Goal: Task Accomplishment & Management: Complete application form

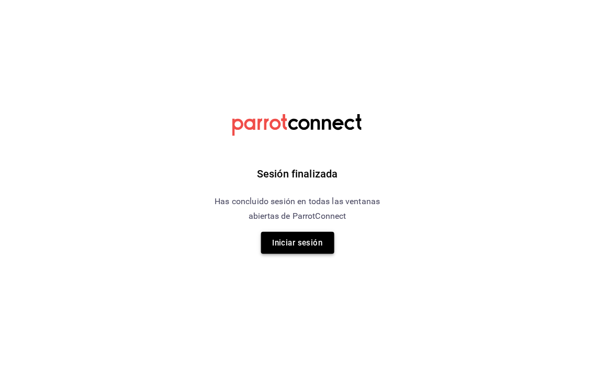
click at [315, 248] on button "Iniciar sesión" at bounding box center [297, 243] width 73 height 22
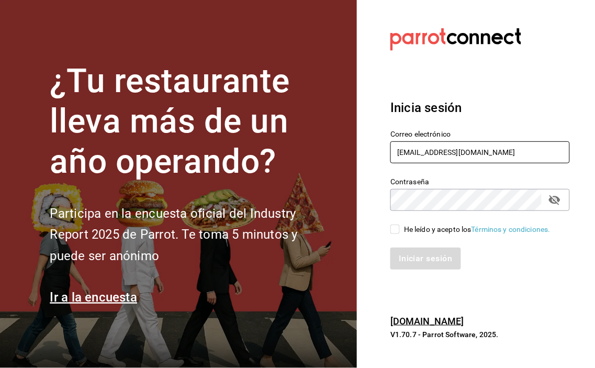
click at [509, 152] on input "Johna2029@hotmail.com" at bounding box center [479, 152] width 179 height 22
type input "[EMAIL_ADDRESS][DOMAIN_NAME]"
click at [552, 201] on icon "passwordField" at bounding box center [555, 200] width 12 height 10
click at [394, 231] on input "He leído y acepto los Términos y condiciones." at bounding box center [394, 228] width 9 height 9
checkbox input "true"
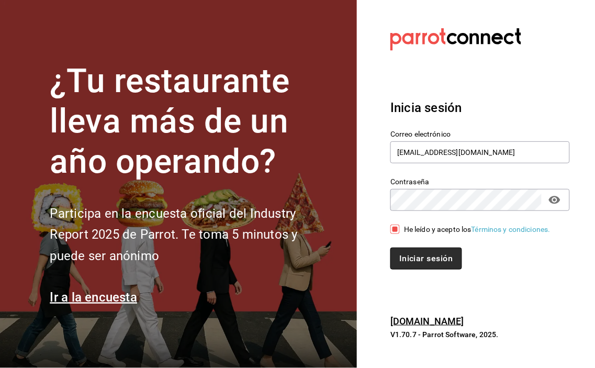
click at [413, 252] on button "Iniciar sesión" at bounding box center [425, 258] width 71 height 22
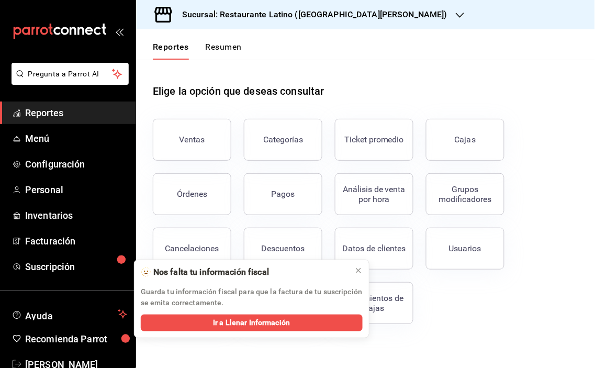
click at [456, 11] on icon "button" at bounding box center [460, 15] width 8 height 8
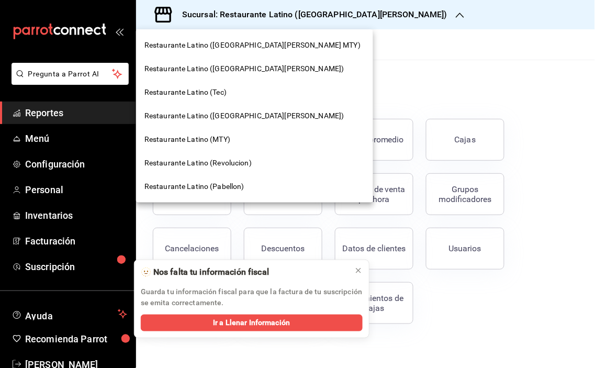
click at [242, 70] on span "Restaurante Latino (San Lucas)" at bounding box center [244, 68] width 200 height 11
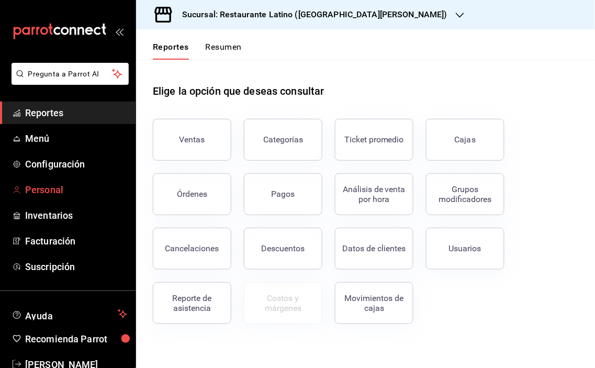
click at [54, 191] on span "Personal" at bounding box center [76, 190] width 102 height 14
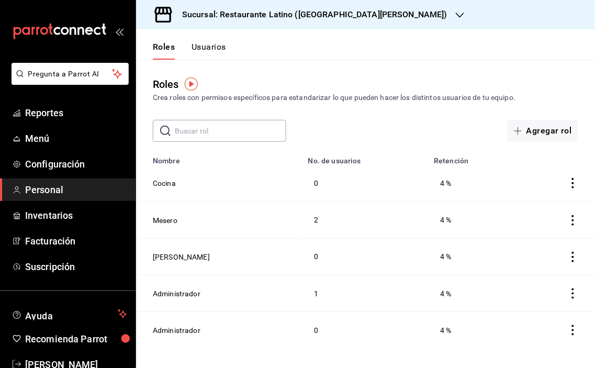
click at [217, 44] on button "Usuarios" at bounding box center [208, 51] width 35 height 18
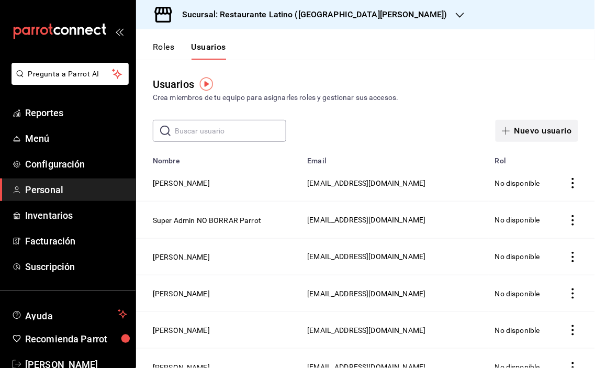
click at [524, 133] on button "Nuevo usuario" at bounding box center [536, 131] width 83 height 22
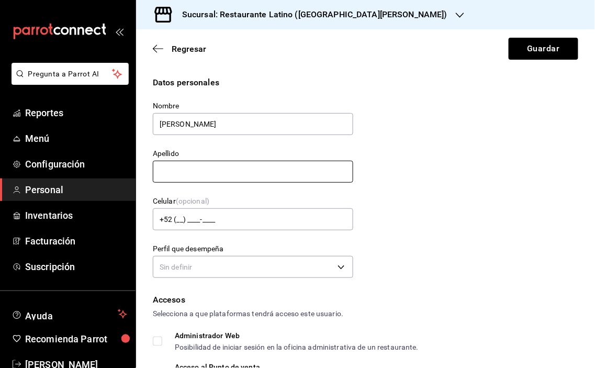
type input "[PERSON_NAME]"
click at [181, 175] on input "text" at bounding box center [253, 172] width 200 height 22
type input "[PERSON_NAME]"
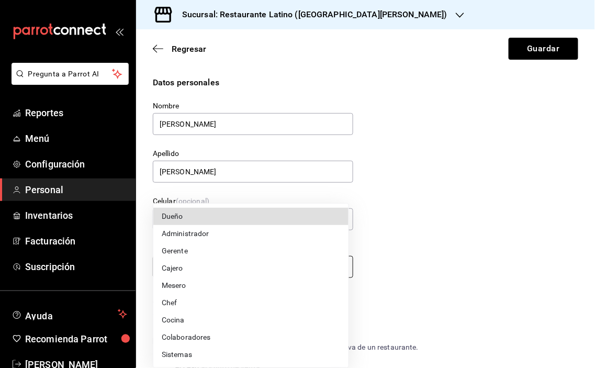
click at [336, 264] on body "Pregunta a Parrot AI Reportes Menú Configuración Personal Inventarios Facturaci…" at bounding box center [297, 184] width 595 height 368
click at [237, 304] on li "Chef" at bounding box center [250, 302] width 195 height 17
type input "CHEF"
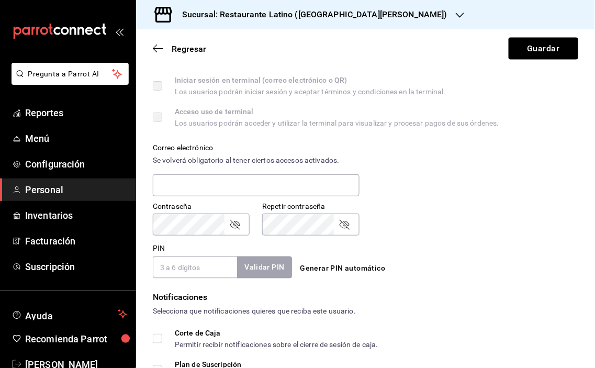
scroll to position [348, 0]
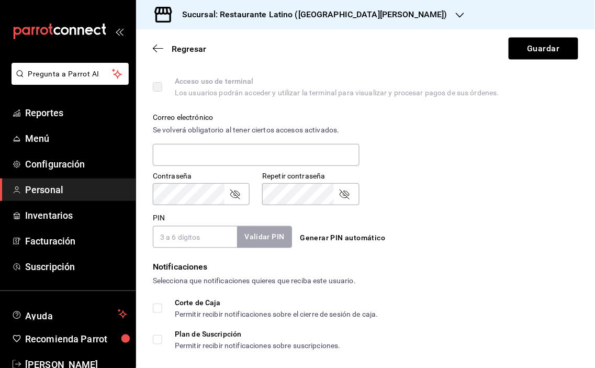
click at [201, 235] on input "PIN" at bounding box center [195, 237] width 84 height 22
type input "6632"
click at [254, 242] on button "Validar PIN" at bounding box center [263, 237] width 55 height 22
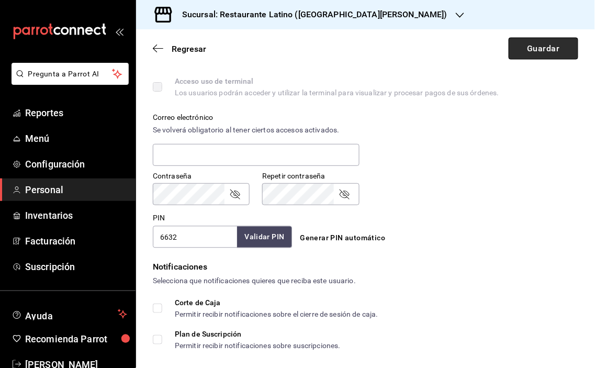
click at [540, 52] on button "Guardar" at bounding box center [543, 49] width 70 height 22
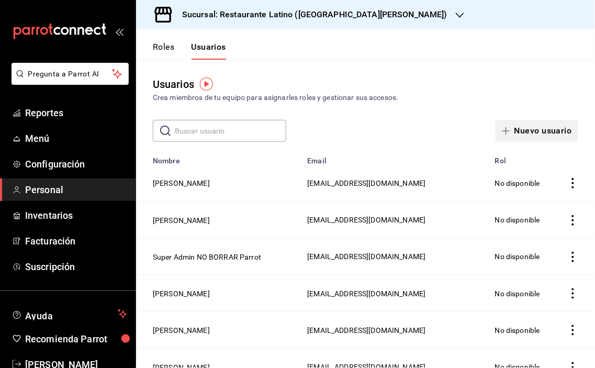
click at [529, 127] on button "Nuevo usuario" at bounding box center [536, 131] width 83 height 22
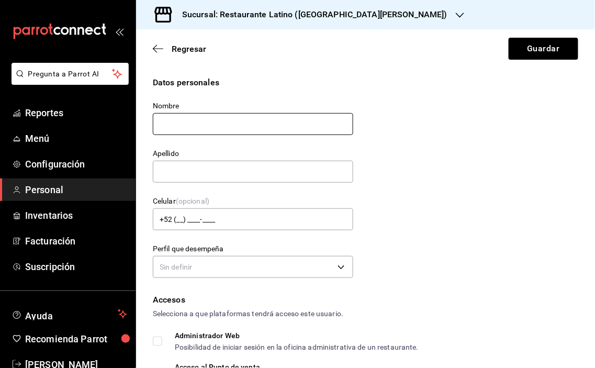
click at [257, 123] on input "text" at bounding box center [253, 124] width 200 height 22
type input "[PERSON_NAME]"
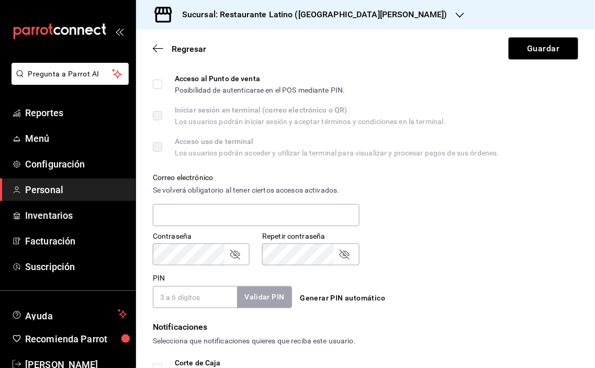
scroll to position [290, 0]
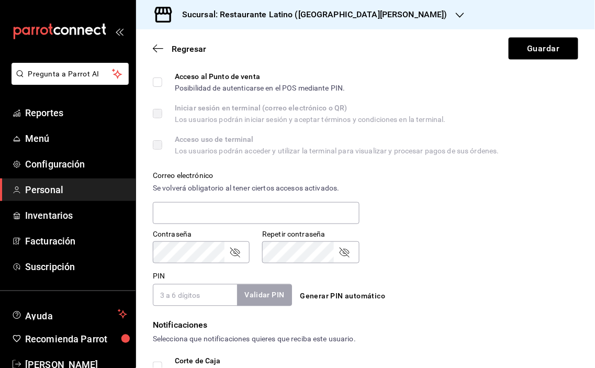
type input "[PERSON_NAME]"
click at [201, 293] on input "PIN" at bounding box center [195, 295] width 84 height 22
type input "2301"
click at [266, 293] on button "Validar PIN" at bounding box center [263, 295] width 55 height 22
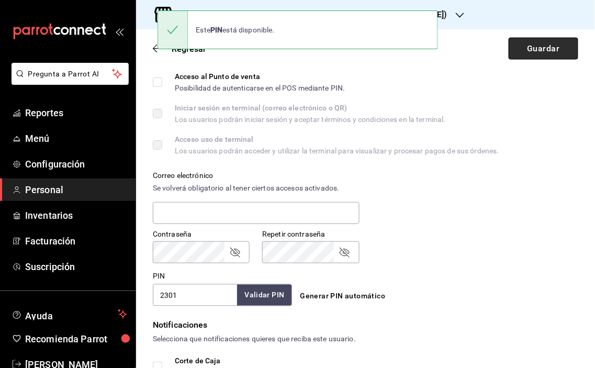
click at [534, 48] on button "Guardar" at bounding box center [543, 49] width 70 height 22
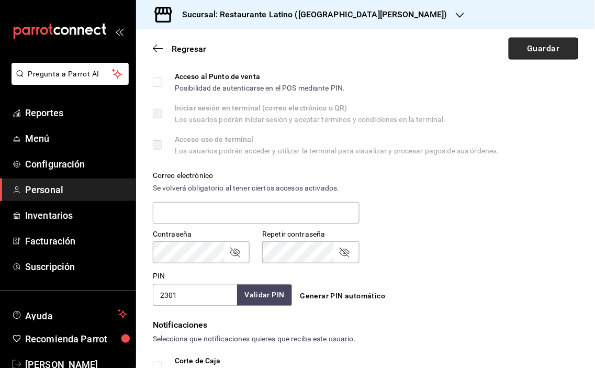
scroll to position [298, 0]
click at [531, 53] on button "Guardar" at bounding box center [543, 49] width 70 height 22
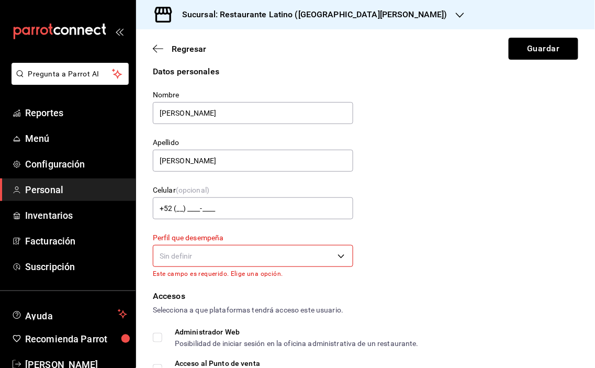
scroll to position [0, 0]
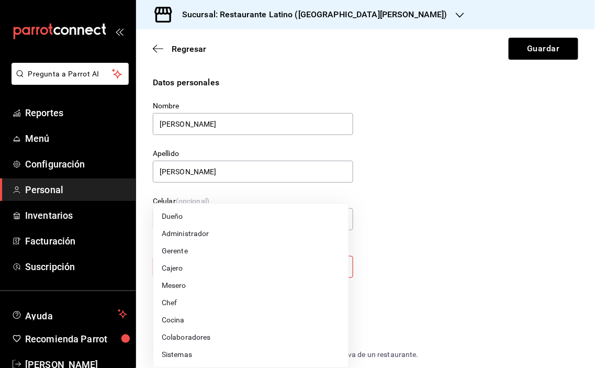
click at [336, 265] on body "Pregunta a Parrot AI Reportes Menú Configuración Personal Inventarios Facturaci…" at bounding box center [297, 184] width 595 height 368
click at [201, 335] on li "Colaboradores" at bounding box center [250, 337] width 195 height 17
type input "STAFF"
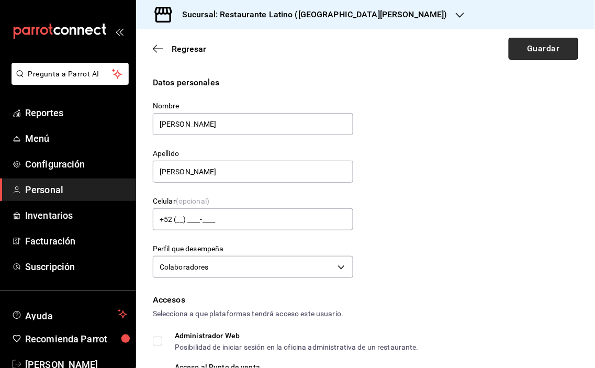
click at [524, 49] on button "Guardar" at bounding box center [543, 49] width 70 height 22
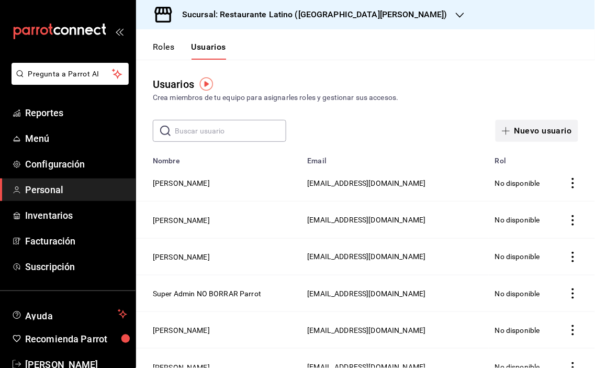
click at [531, 128] on button "Nuevo usuario" at bounding box center [536, 131] width 83 height 22
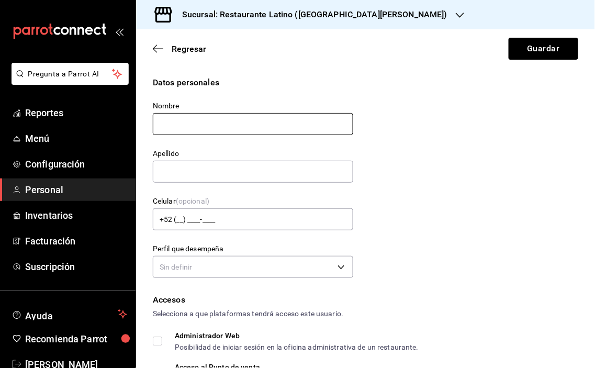
click at [255, 125] on input "text" at bounding box center [253, 124] width 200 height 22
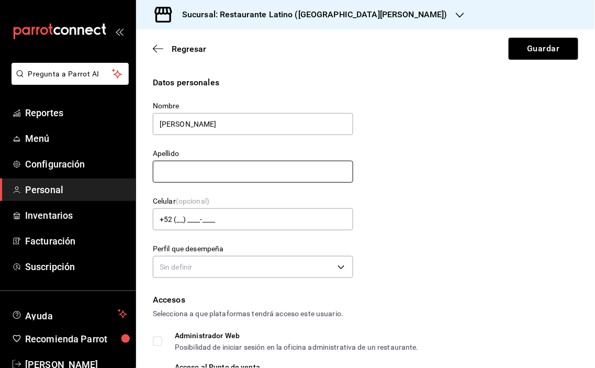
type input "[PERSON_NAME]"
click at [212, 169] on input "text" at bounding box center [253, 172] width 200 height 22
type input "[PERSON_NAME]"
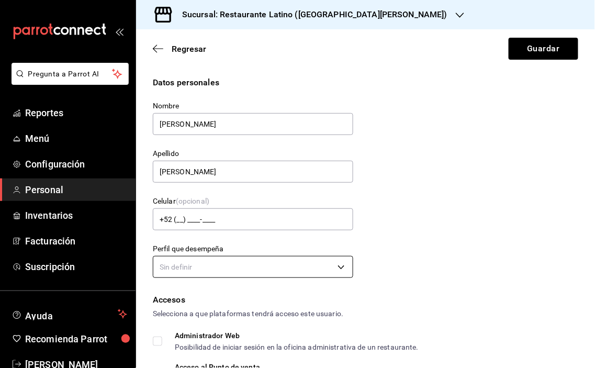
click at [336, 265] on body "Pregunta a Parrot AI Reportes Menú Configuración Personal Inventarios Facturaci…" at bounding box center [297, 184] width 595 height 368
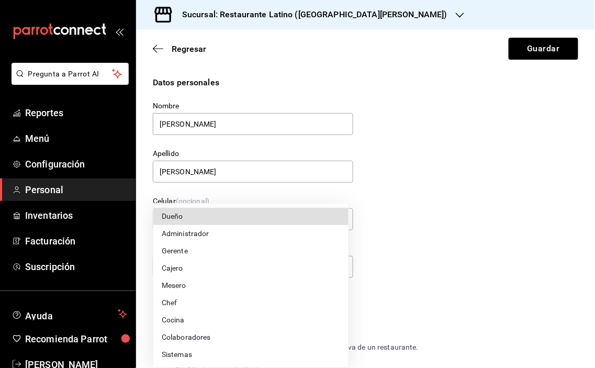
click at [231, 242] on li "Gerente" at bounding box center [250, 250] width 195 height 17
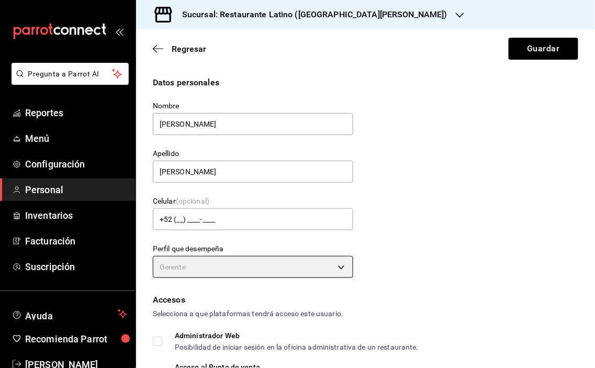
type input "MANAGER"
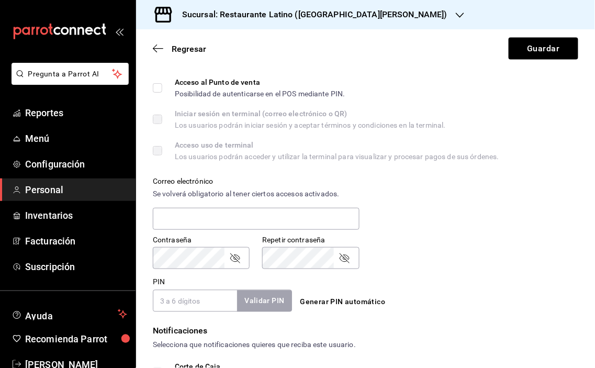
scroll to position [348, 0]
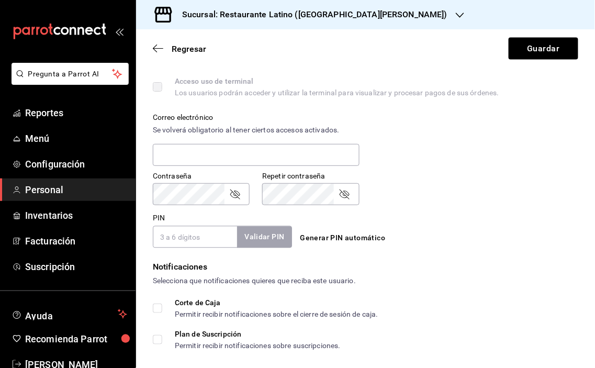
click at [217, 238] on input "PIN" at bounding box center [195, 237] width 84 height 22
type input "2311"
click at [262, 240] on button "Validar PIN" at bounding box center [263, 237] width 55 height 22
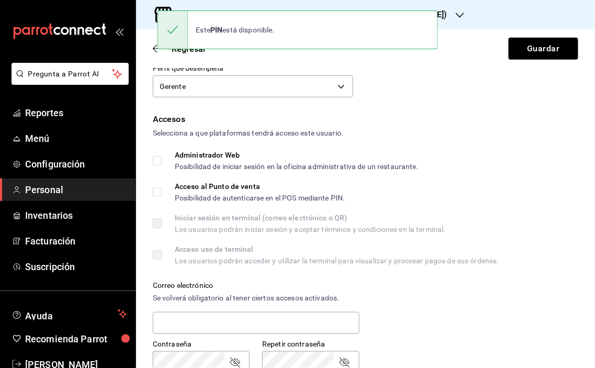
scroll to position [116, 0]
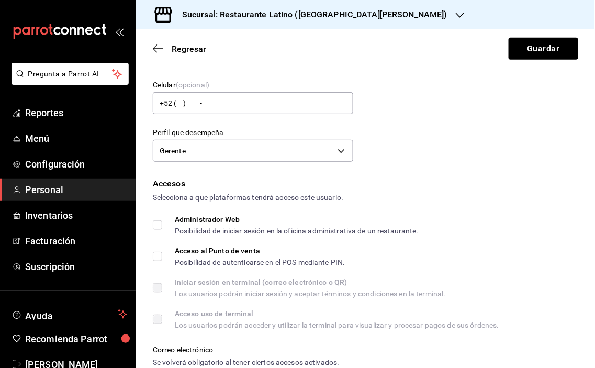
click at [157, 228] on input "Administrador Web Posibilidad de iniciar sesión en la oficina administrativa de…" at bounding box center [157, 224] width 9 height 9
checkbox input "true"
click at [152, 254] on div "Datos personales Nombre Hernandez Apellido Sara Celular (opcional) +52 (__) ___…" at bounding box center [365, 315] width 459 height 711
click at [157, 254] on input "Acceso al Punto de venta Posibilidad de autenticarse en el POS mediante PIN." at bounding box center [157, 256] width 9 height 9
checkbox input "true"
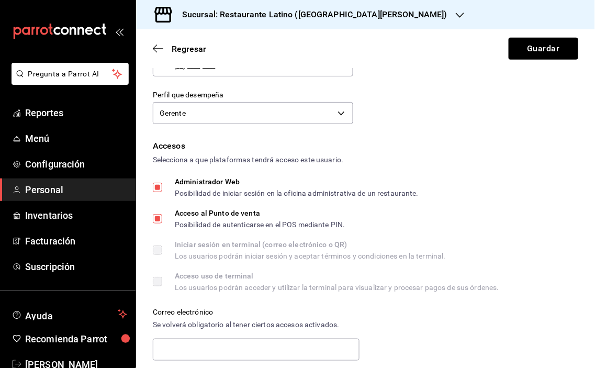
scroll to position [174, 0]
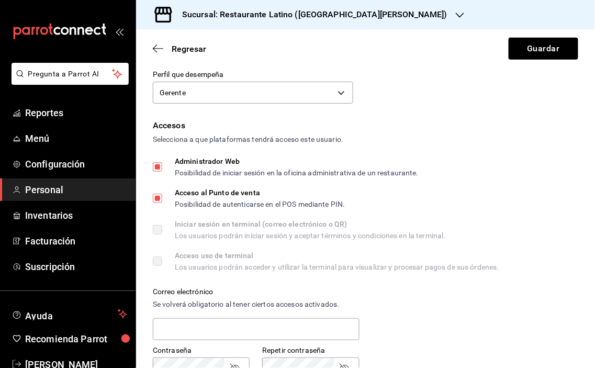
click at [157, 228] on label "Iniciar sesión en terminal (correo electrónico o QR) Los usuarios podrán inicia…" at bounding box center [299, 229] width 293 height 19
click at [159, 228] on label "Iniciar sesión en terminal (correo electrónico o QR) Los usuarios podrán inicia…" at bounding box center [299, 229] width 293 height 19
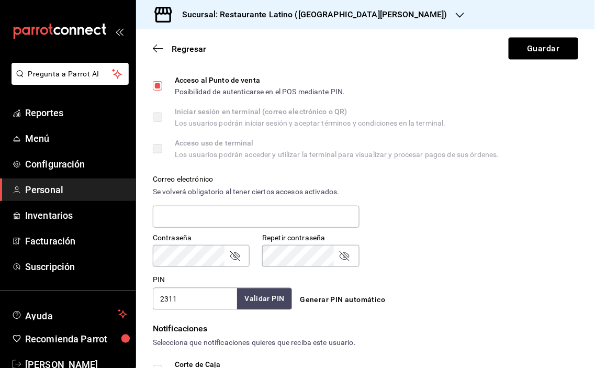
scroll to position [290, 0]
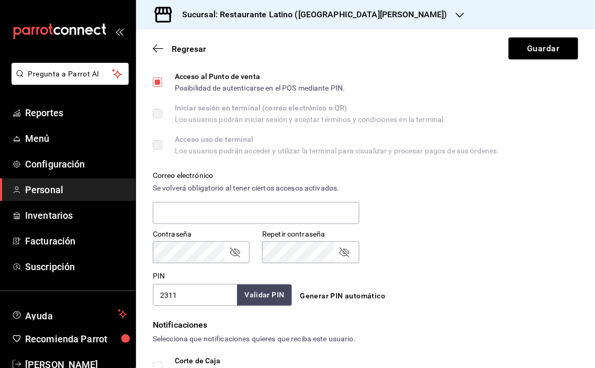
click at [157, 145] on label "Acceso uso de terminal Los usuarios podrán acceder y utilizar la terminal para …" at bounding box center [326, 144] width 346 height 19
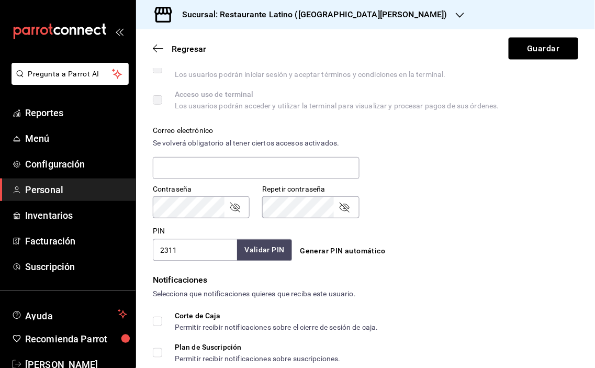
scroll to position [436, 0]
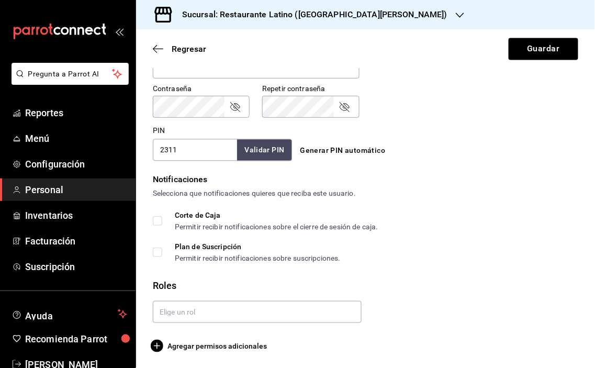
click at [159, 221] on input "Corte de Caja Permitir recibir notificaciones sobre el cierre de sesión de caja." at bounding box center [157, 220] width 9 height 9
checkbox input "true"
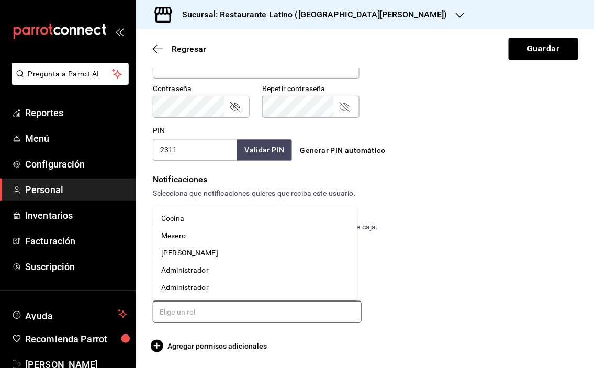
click at [268, 310] on input "text" at bounding box center [257, 312] width 209 height 22
click at [197, 276] on li "Administrador" at bounding box center [255, 270] width 205 height 17
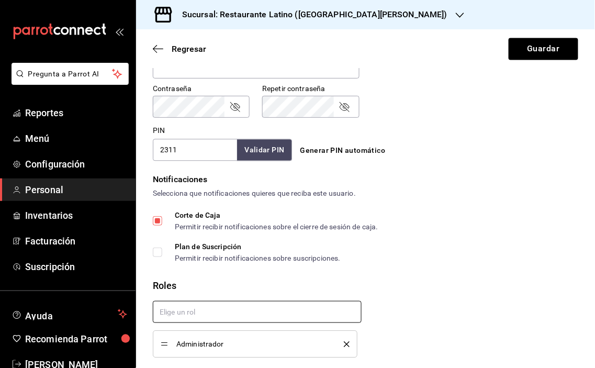
checkbox input "true"
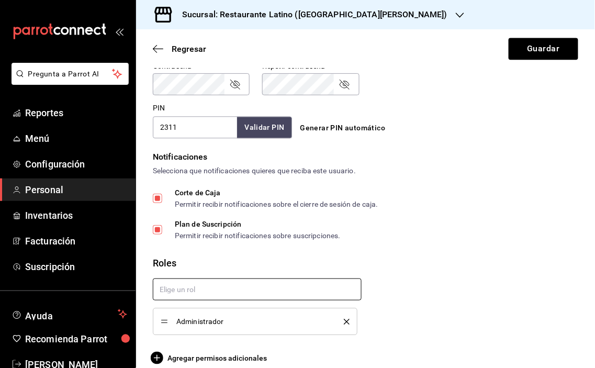
scroll to position [471, 0]
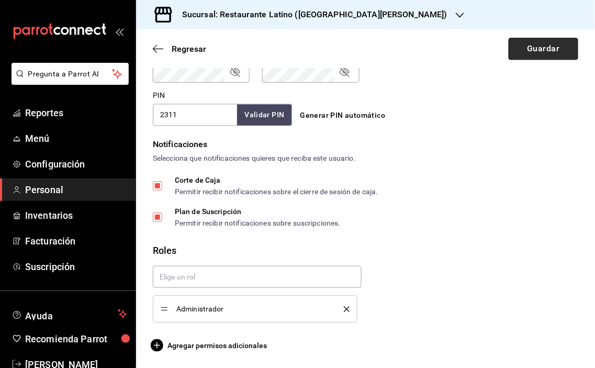
click at [530, 50] on button "Guardar" at bounding box center [543, 49] width 70 height 22
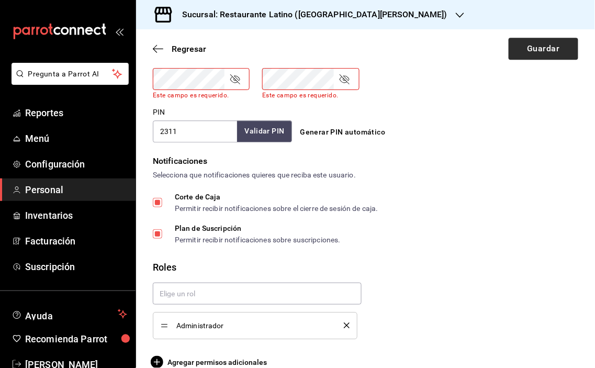
scroll to position [462, 0]
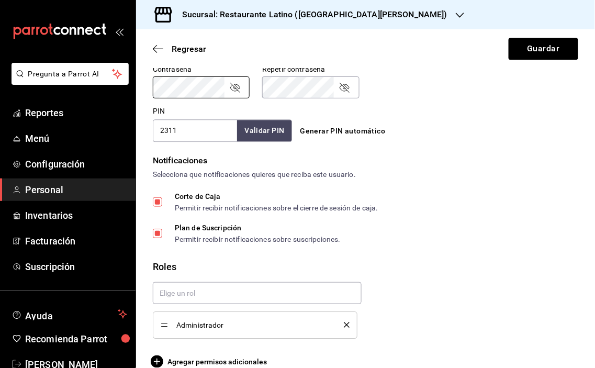
click at [453, 105] on div "PIN 2311 Validar PIN ​ Generar PIN automático" at bounding box center [363, 122] width 429 height 39
click at [306, 103] on div "Generar PIN automático" at bounding box center [363, 122] width 143 height 38
click at [536, 55] on button "Guardar" at bounding box center [543, 49] width 70 height 22
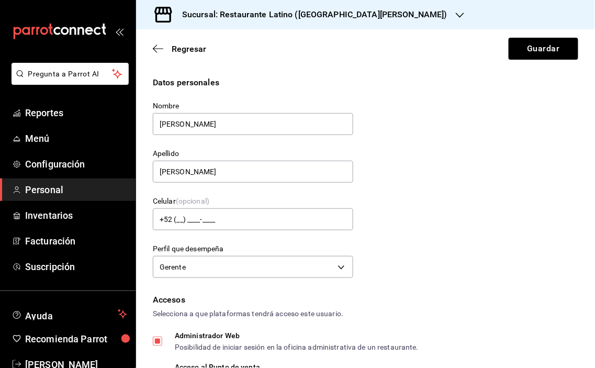
scroll to position [290, 0]
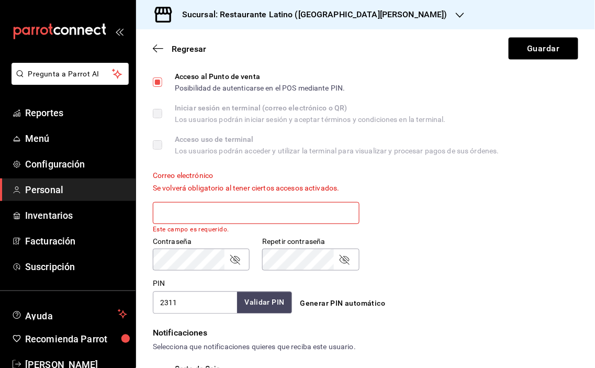
click at [195, 213] on input "text" at bounding box center [256, 213] width 207 height 22
type input "sarah222"
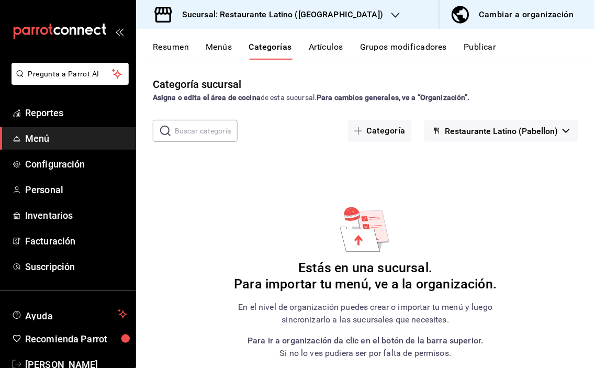
click at [323, 49] on button "Artículos" at bounding box center [326, 51] width 35 height 18
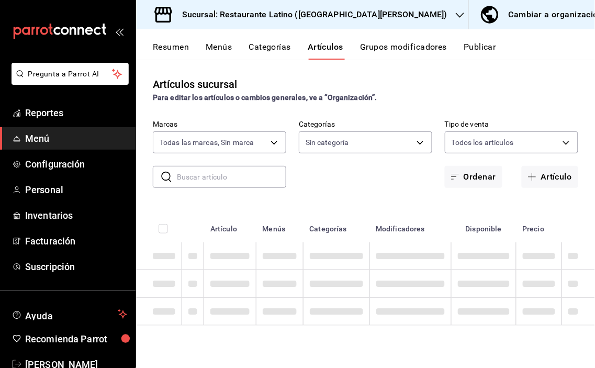
type input "7c870fc0-9a51-44b5-8a82-f050cd4d5c0a"
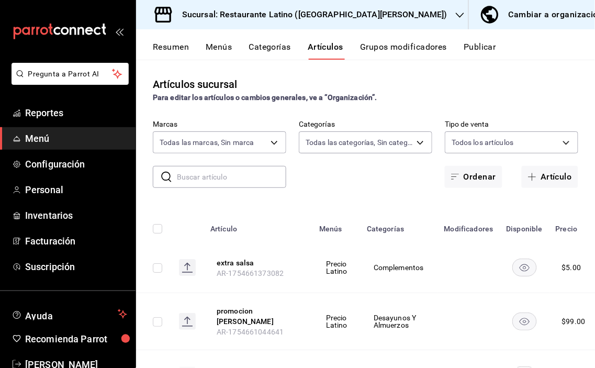
type input "e69e0672-2ee3-4cf4-abcd-1a5d3d6aa370,3a707ac6-82ca-405b-a531-d4b2f164ce83,16f33…"
click at [53, 192] on span "Personal" at bounding box center [76, 190] width 102 height 14
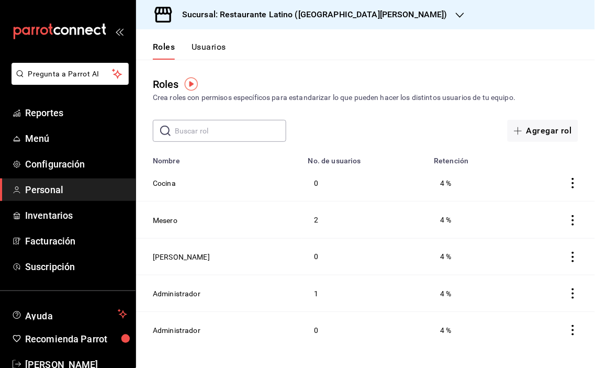
click at [206, 52] on button "Usuarios" at bounding box center [208, 51] width 35 height 18
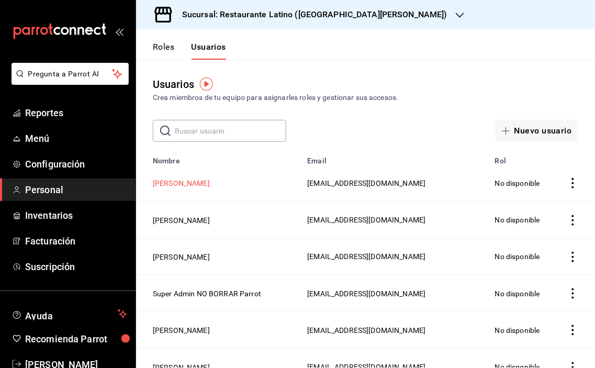
click at [195, 180] on button "[PERSON_NAME]" at bounding box center [181, 183] width 57 height 10
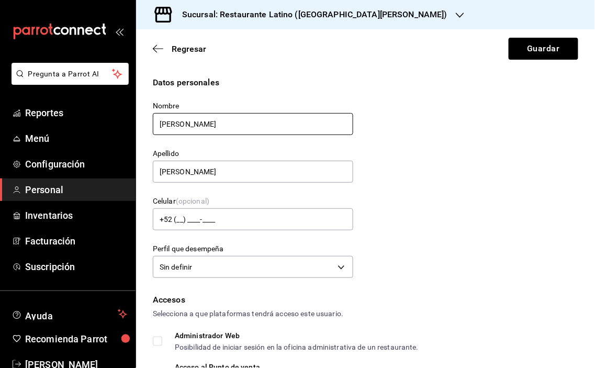
click at [163, 122] on input "[PERSON_NAME]" at bounding box center [253, 124] width 200 height 22
type input "[PERSON_NAME]"
click at [419, 225] on div "Datos personales Nombre [PERSON_NAME] Apellido [PERSON_NAME] (opcional) +52 (__…" at bounding box center [365, 178] width 425 height 205
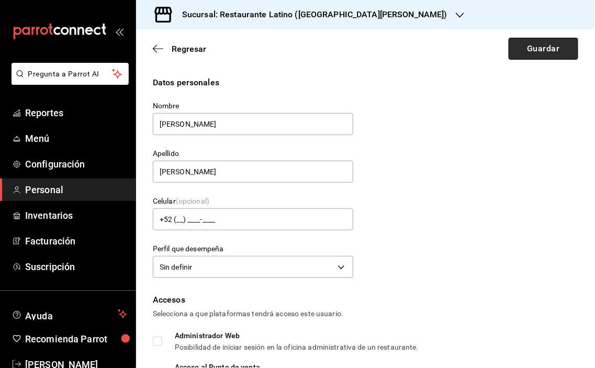
click at [534, 44] on button "Guardar" at bounding box center [543, 49] width 70 height 22
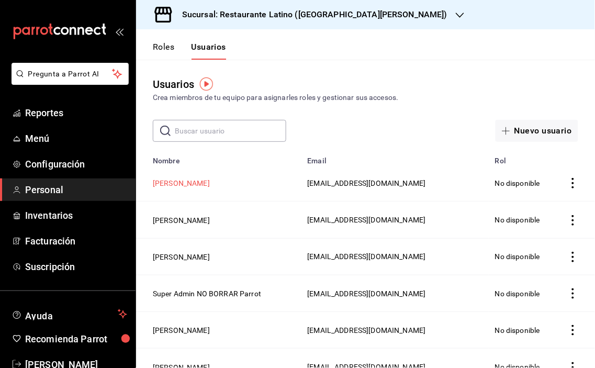
click at [192, 183] on button "[PERSON_NAME]" at bounding box center [181, 183] width 57 height 10
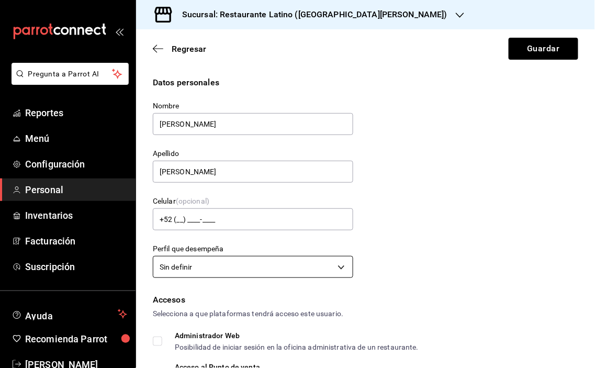
click at [336, 264] on body "Pregunta a Parrot AI Reportes Menú Configuración Personal Inventarios Facturaci…" at bounding box center [297, 184] width 595 height 368
click at [334, 267] on div at bounding box center [297, 184] width 595 height 368
click at [336, 268] on body "Pregunta a Parrot AI Reportes Menú Configuración Personal Inventarios Facturaci…" at bounding box center [297, 184] width 595 height 368
click at [452, 244] on div at bounding box center [297, 184] width 595 height 368
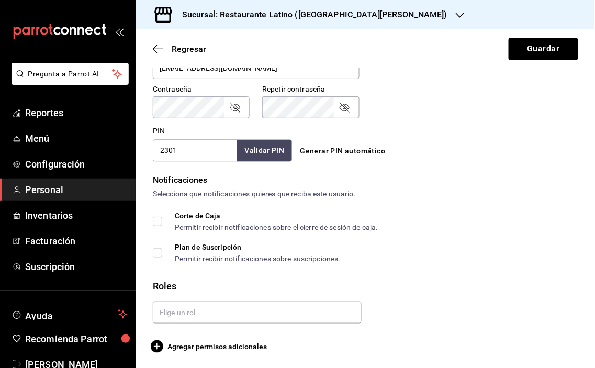
scroll to position [436, 0]
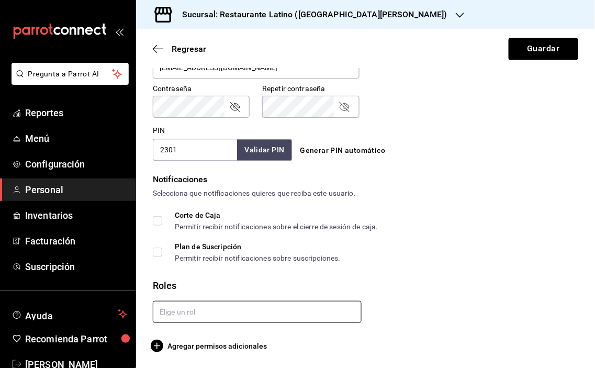
click at [184, 307] on input "text" at bounding box center [257, 312] width 209 height 22
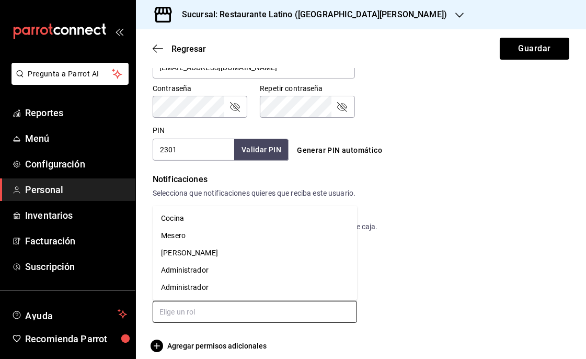
click at [166, 216] on li "Cocina" at bounding box center [255, 218] width 205 height 17
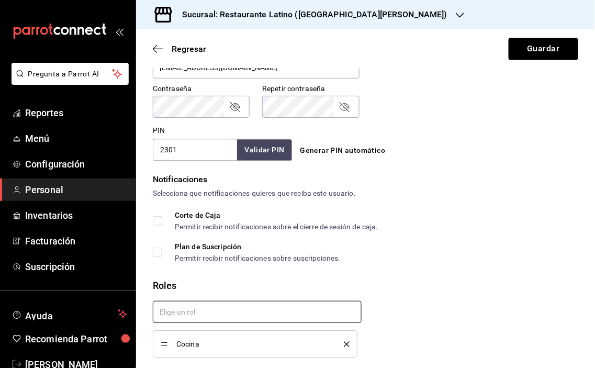
scroll to position [471, 0]
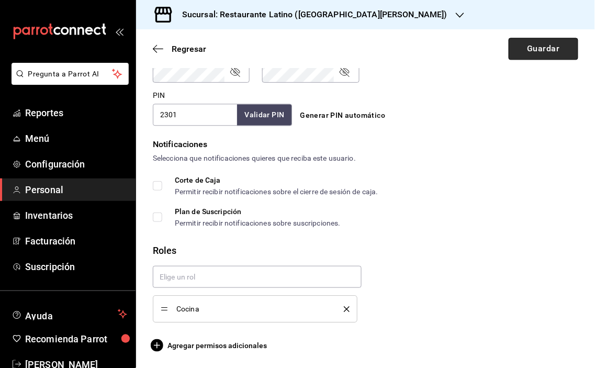
click at [539, 49] on button "Guardar" at bounding box center [543, 49] width 70 height 22
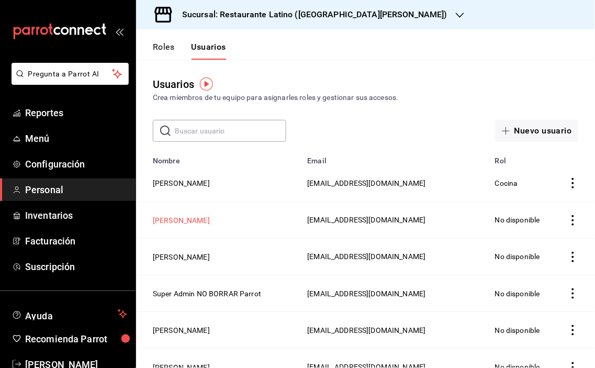
click at [188, 220] on button "[PERSON_NAME]" at bounding box center [181, 220] width 57 height 10
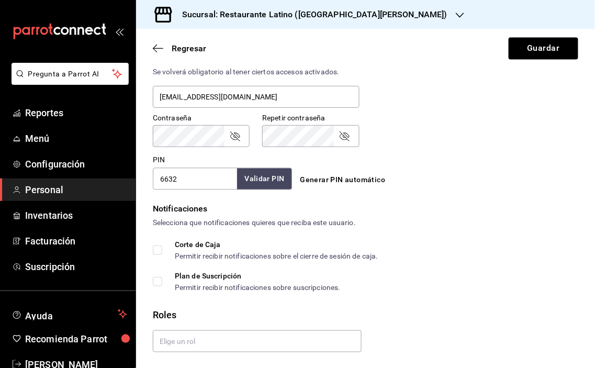
scroll to position [436, 0]
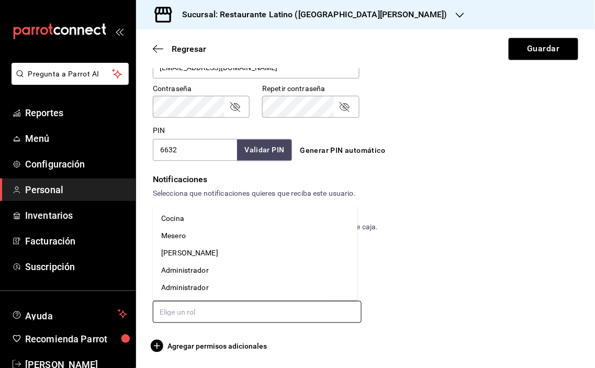
click at [203, 310] on input "text" at bounding box center [257, 312] width 209 height 22
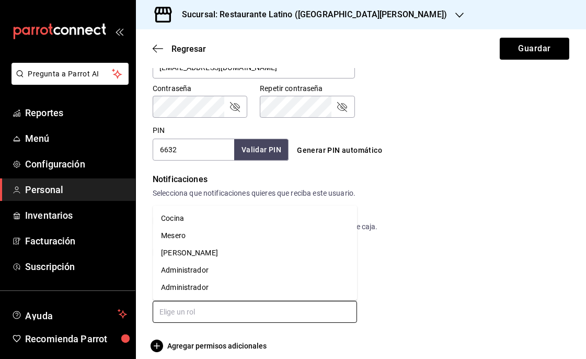
click at [185, 214] on li "Cocina" at bounding box center [255, 218] width 205 height 17
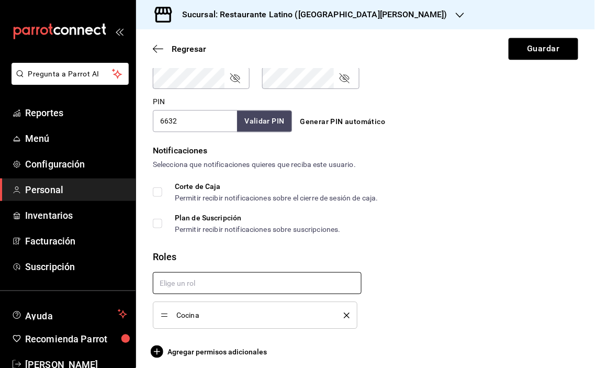
scroll to position [471, 0]
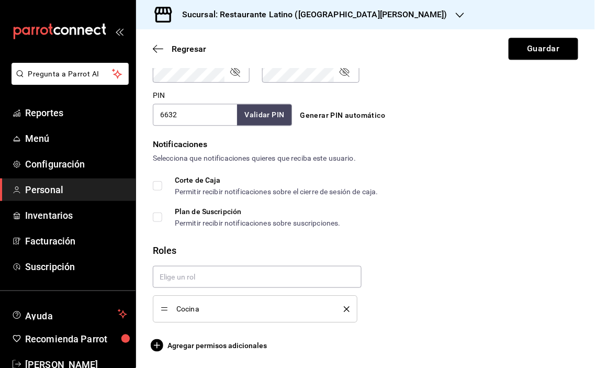
click at [531, 48] on button "Guardar" at bounding box center [543, 49] width 70 height 22
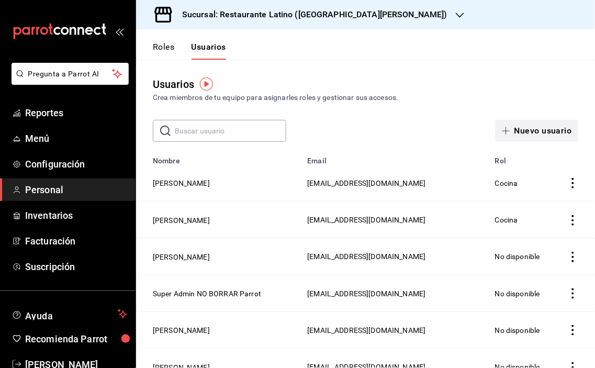
click at [537, 128] on button "Nuevo usuario" at bounding box center [536, 131] width 83 height 22
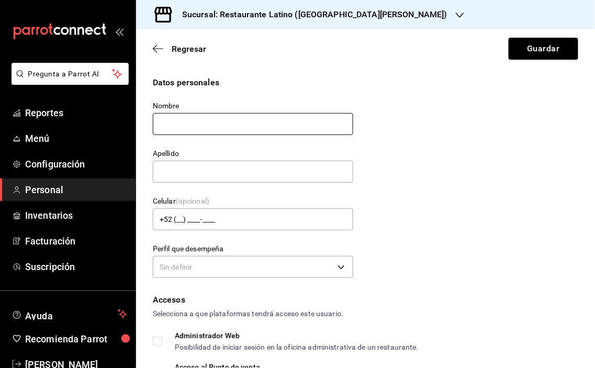
click at [212, 128] on input "text" at bounding box center [253, 124] width 200 height 22
type input "[PERSON_NAME]"
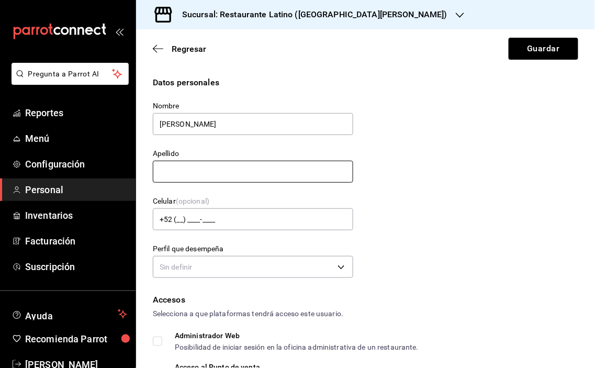
click at [191, 174] on input "text" at bounding box center [253, 172] width 200 height 22
type input "[PERSON_NAME]"
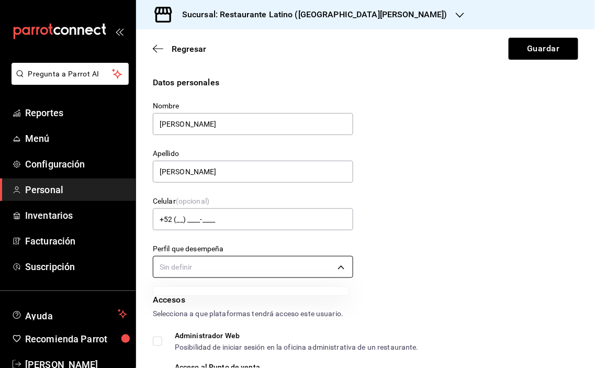
click at [338, 267] on body "Pregunta a Parrot AI Reportes Menú Configuración Personal Inventarios Facturaci…" at bounding box center [297, 184] width 595 height 368
click at [285, 268] on div at bounding box center [297, 184] width 595 height 368
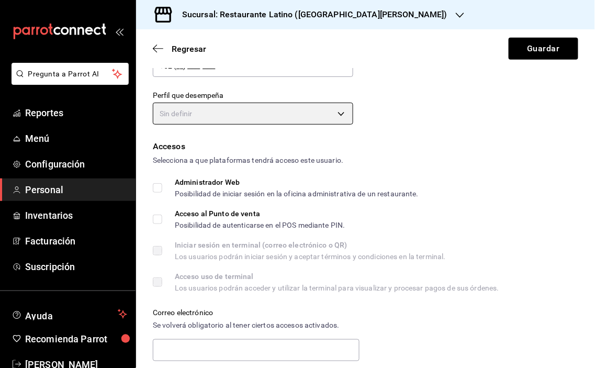
scroll to position [174, 0]
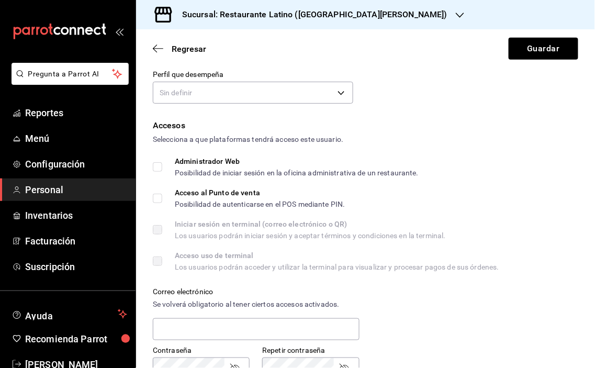
click at [154, 166] on input "Administrador Web Posibilidad de iniciar sesión en la oficina administrativa de…" at bounding box center [157, 166] width 9 height 9
checkbox input "true"
click at [157, 194] on input "Acceso al Punto de venta Posibilidad de autenticarse en el POS mediante PIN." at bounding box center [157, 198] width 9 height 9
checkbox input "true"
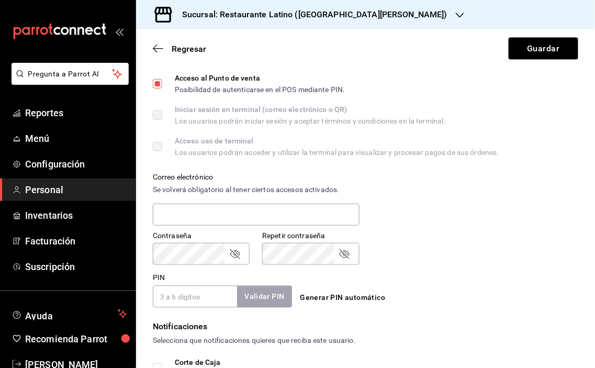
scroll to position [348, 0]
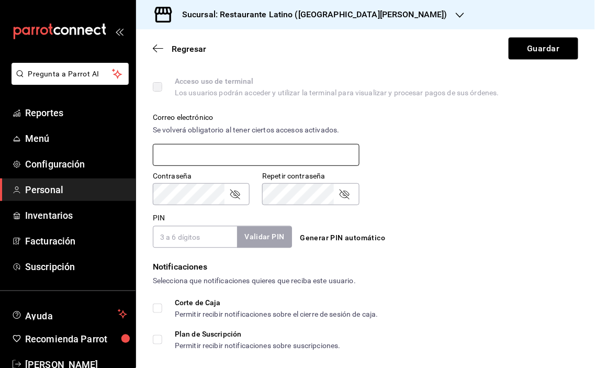
click at [184, 150] on input "text" at bounding box center [256, 155] width 207 height 22
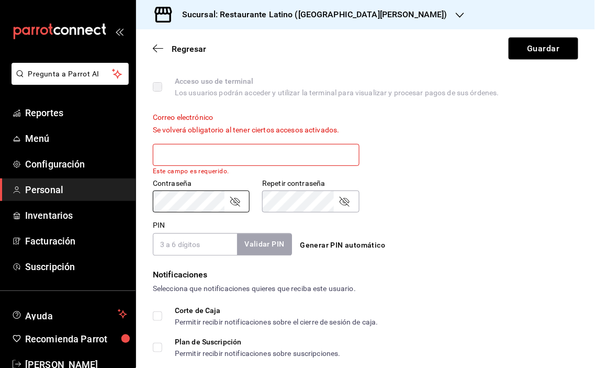
click at [449, 228] on div "PIN Validar PIN ​ Generar PIN automático" at bounding box center [363, 236] width 429 height 39
click at [191, 243] on input "PIN" at bounding box center [195, 244] width 84 height 22
type input "2311"
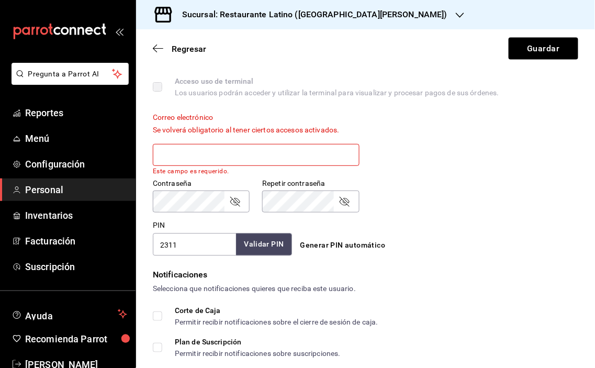
click at [259, 238] on button "Validar PIN" at bounding box center [263, 244] width 55 height 22
click at [173, 149] on input "text" at bounding box center [256, 155] width 207 height 22
type input "h"
click at [197, 154] on input "Hsara" at bounding box center [256, 155] width 207 height 22
click at [542, 48] on button "Guardar" at bounding box center [543, 49] width 70 height 22
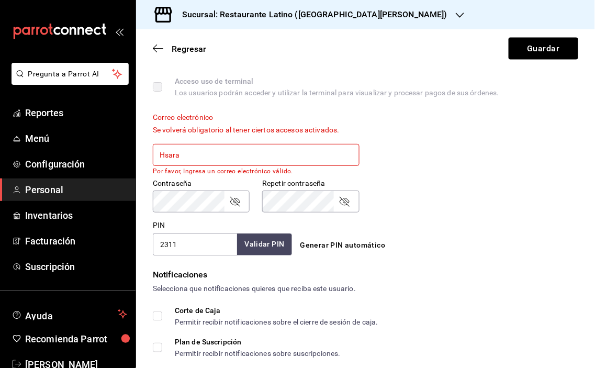
click at [202, 157] on input "Hsara" at bounding box center [256, 155] width 207 height 22
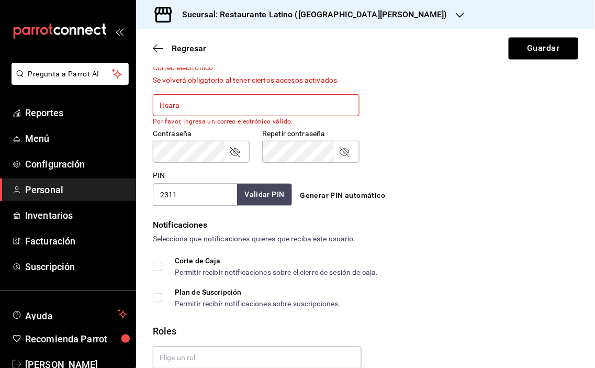
scroll to position [406, 0]
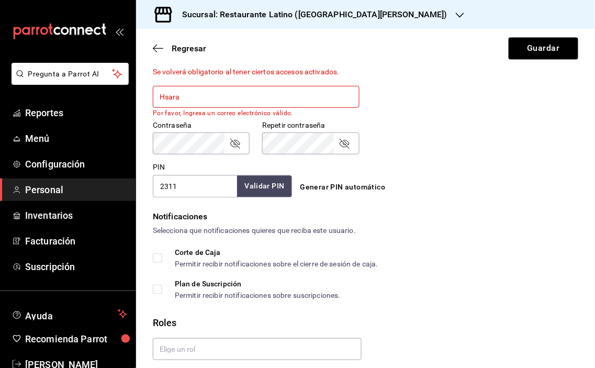
click at [193, 95] on input "Hsara" at bounding box center [256, 97] width 207 height 22
type input "H"
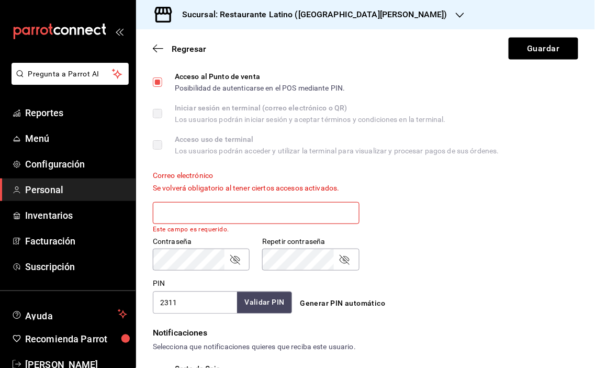
scroll to position [348, 0]
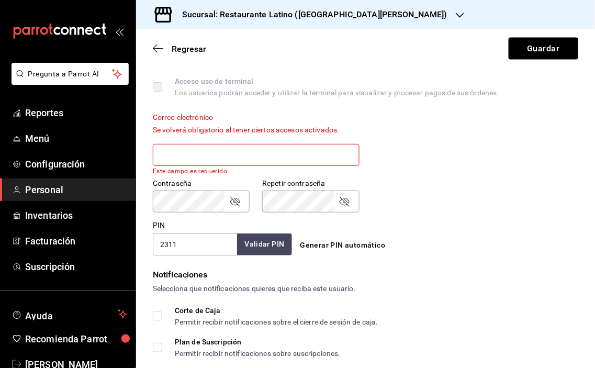
click at [224, 154] on input "text" at bounding box center [256, 155] width 207 height 22
click at [191, 155] on input "[EMAIL_ADDRESS][DOMAIN_NAME]" at bounding box center [256, 155] width 207 height 22
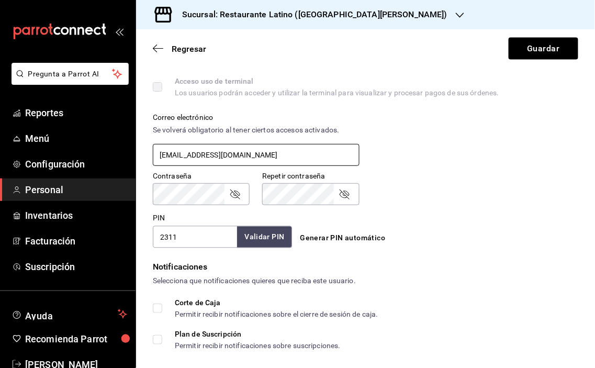
click at [210, 155] on input "[EMAIL_ADDRESS][DOMAIN_NAME]" at bounding box center [256, 155] width 207 height 22
type input "[EMAIL_ADDRESS][DOMAIN_NAME]"
click at [447, 193] on div "Contraseña Contraseña Repetir contraseña Repetir contraseña" at bounding box center [359, 182] width 438 height 46
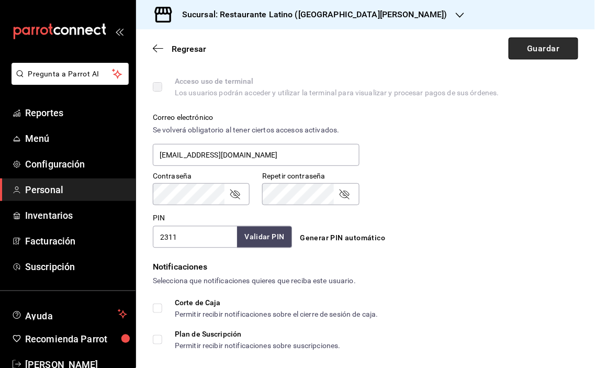
click at [528, 49] on button "Guardar" at bounding box center [543, 49] width 70 height 22
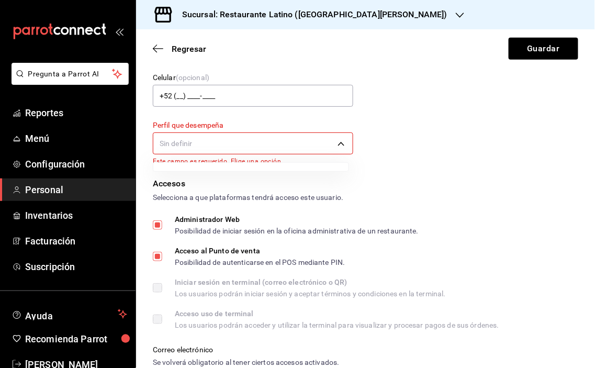
click at [335, 144] on body "Pregunta a Parrot AI Reportes Menú Configuración Personal Inventarios Facturaci…" at bounding box center [297, 184] width 595 height 368
click at [216, 137] on div at bounding box center [297, 184] width 595 height 368
click at [337, 142] on body "Pregunta a Parrot AI Reportes Menú Configuración Personal Inventarios Facturaci…" at bounding box center [297, 184] width 595 height 368
click at [156, 140] on div at bounding box center [297, 184] width 595 height 368
click at [157, 253] on input "Acceso al Punto de venta Posibilidad de autenticarse en el POS mediante PIN." at bounding box center [157, 256] width 9 height 9
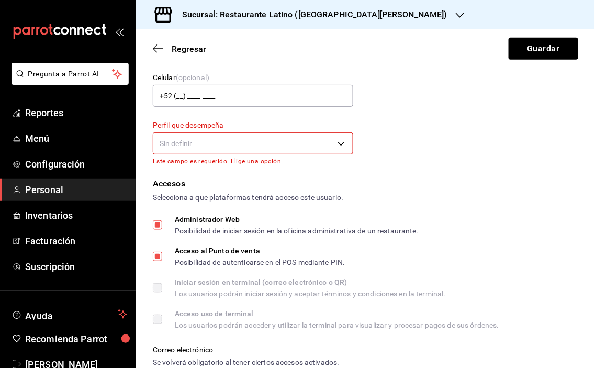
checkbox input "false"
click at [159, 228] on input "Administrador Web Posibilidad de iniciar sesión en la oficina administrativa de…" at bounding box center [157, 224] width 9 height 9
click at [545, 46] on button "Guardar" at bounding box center [543, 49] width 70 height 22
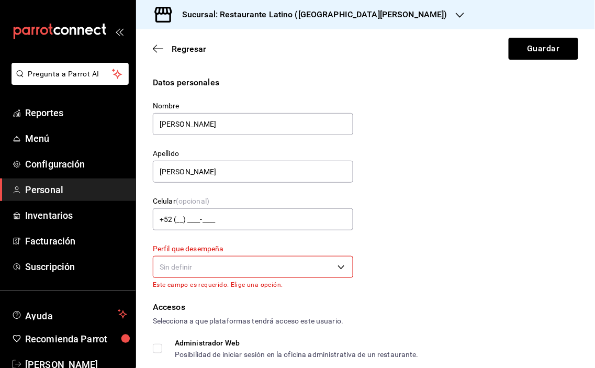
click at [220, 263] on body "Pregunta a Parrot AI Reportes Menú Configuración Personal Inventarios Facturaci…" at bounding box center [297, 184] width 595 height 368
click at [221, 264] on div at bounding box center [297, 184] width 595 height 368
click at [221, 264] on body "Pregunta a Parrot AI Reportes Menú Configuración Personal Inventarios Facturaci…" at bounding box center [297, 184] width 595 height 368
click at [221, 264] on div at bounding box center [297, 184] width 595 height 368
click at [338, 266] on body "Pregunta a Parrot AI Reportes Menú Configuración Personal Inventarios Facturaci…" at bounding box center [297, 184] width 595 height 368
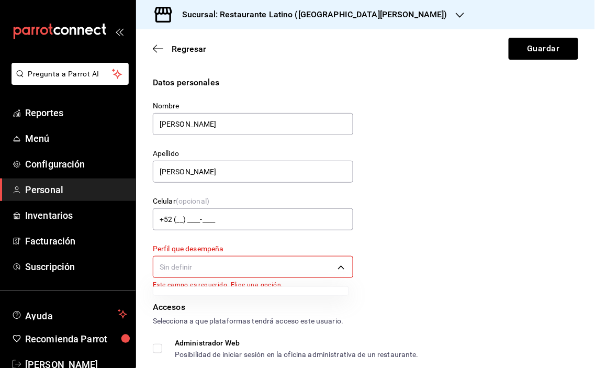
click at [338, 266] on div at bounding box center [297, 184] width 595 height 368
click at [338, 266] on body "Pregunta a Parrot AI Reportes Menú Configuración Personal Inventarios Facturaci…" at bounding box center [297, 184] width 595 height 368
click at [338, 266] on div at bounding box center [297, 184] width 595 height 368
click at [534, 42] on button "Guardar" at bounding box center [543, 49] width 70 height 22
click at [534, 43] on button "Guardar" at bounding box center [543, 49] width 70 height 22
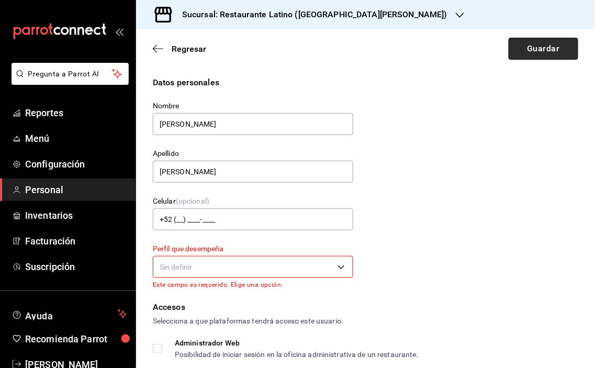
click at [534, 43] on button "Guardar" at bounding box center [543, 49] width 70 height 22
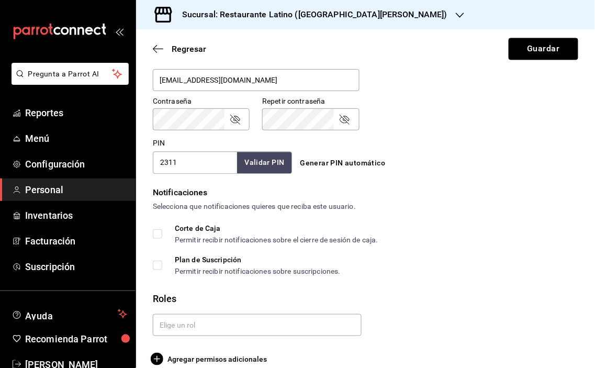
scroll to position [443, 0]
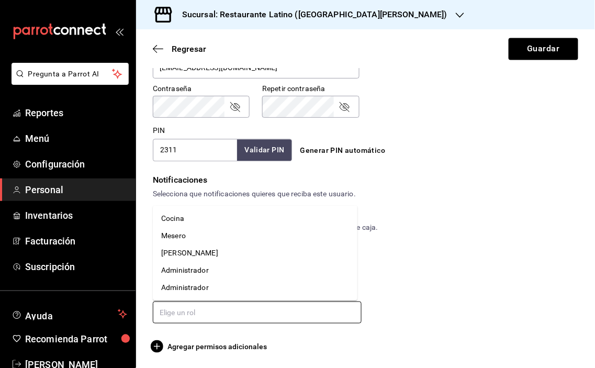
click at [225, 312] on input "text" at bounding box center [257, 312] width 209 height 22
click at [195, 275] on li "Administrador" at bounding box center [255, 270] width 205 height 17
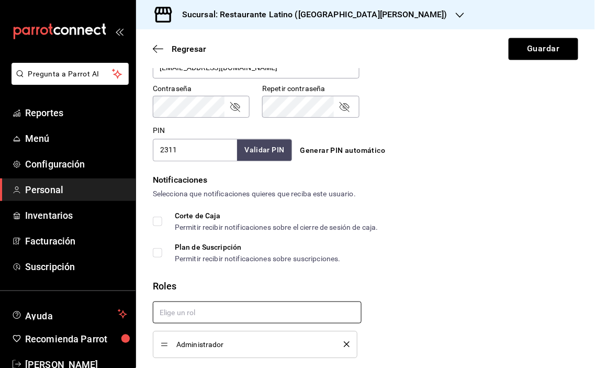
checkbox input "true"
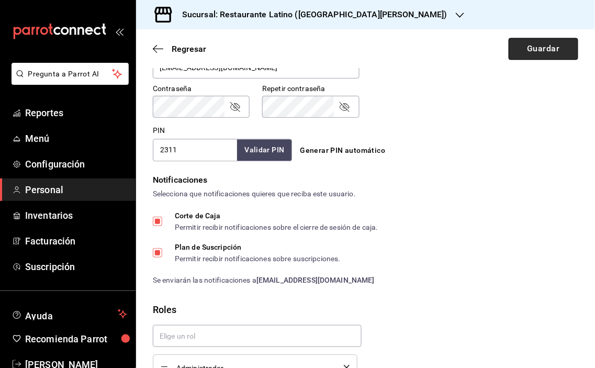
click at [537, 51] on button "Guardar" at bounding box center [543, 49] width 70 height 22
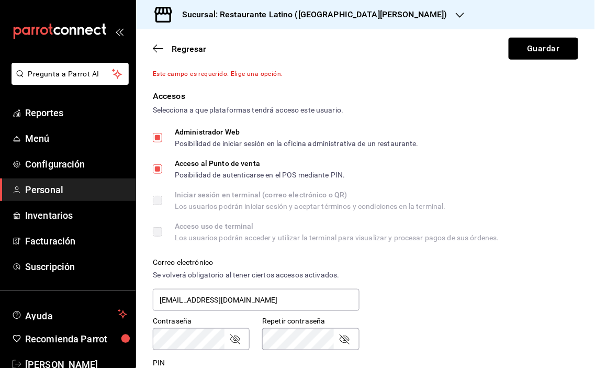
scroll to position [0, 0]
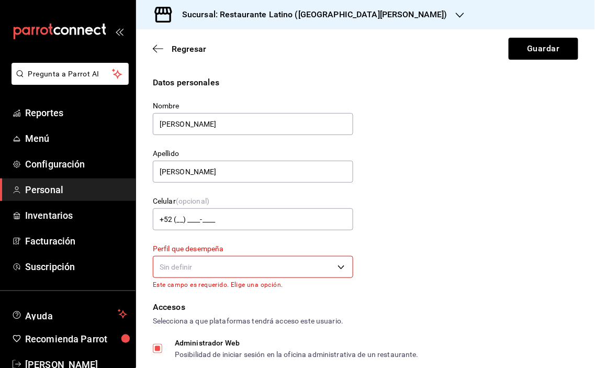
click at [335, 265] on body "Pregunta a Parrot AI Reportes Menú Configuración Personal Inventarios Facturaci…" at bounding box center [297, 184] width 595 height 368
click at [336, 267] on div at bounding box center [297, 184] width 595 height 368
click at [240, 283] on p "Este campo es requerido. Elige una opción." at bounding box center [253, 284] width 200 height 7
click at [238, 284] on p "Este campo es requerido. Elige una opción." at bounding box center [253, 284] width 200 height 7
click at [218, 247] on label "Perfil que desempeña" at bounding box center [253, 248] width 200 height 7
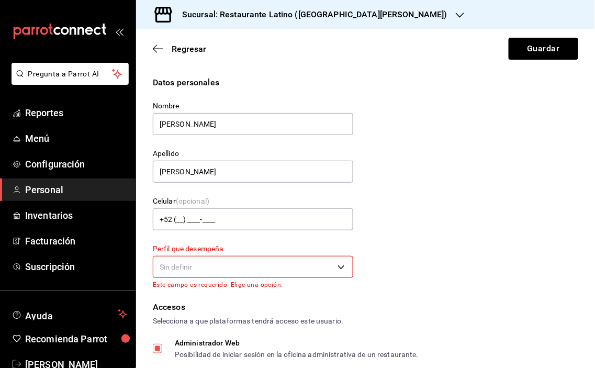
click at [180, 283] on p "Este campo es requerido. Elige una opción." at bounding box center [253, 284] width 200 height 7
click at [181, 265] on body "Pregunta a Parrot AI Reportes Menú Configuración Personal Inventarios Facturaci…" at bounding box center [297, 184] width 595 height 368
click at [162, 265] on div at bounding box center [297, 184] width 595 height 368
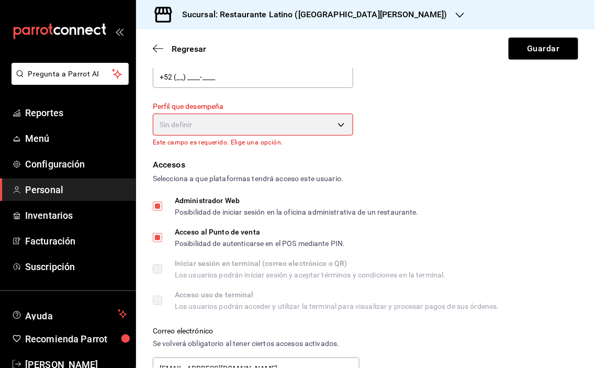
scroll to position [116, 0]
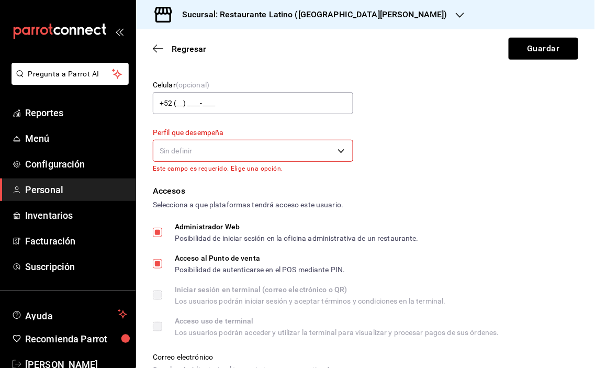
click at [155, 231] on input "Administrador Web Posibilidad de iniciar sesión en la oficina administrativa de…" at bounding box center [157, 232] width 9 height 9
checkbox input "false"
click at [154, 262] on input "Acceso al Punto de venta Posibilidad de autenticarse en el POS mediante PIN." at bounding box center [157, 263] width 9 height 9
checkbox input "false"
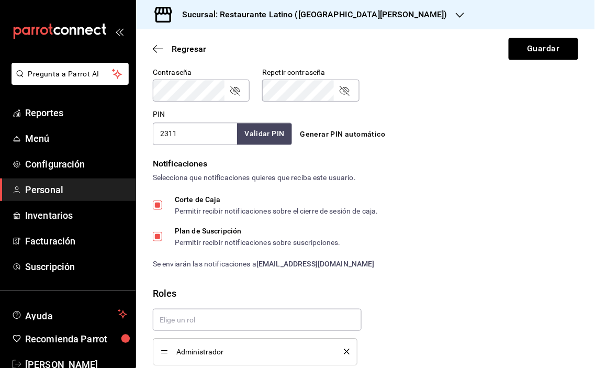
scroll to position [465, 0]
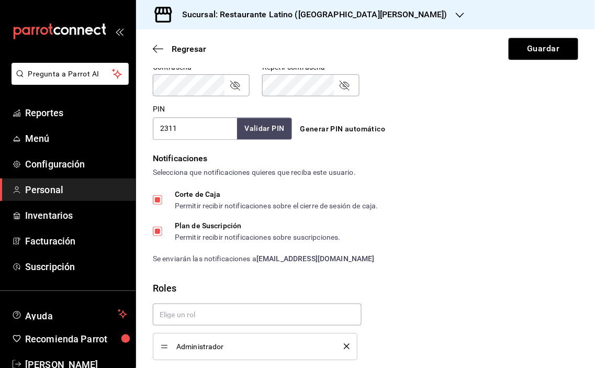
click at [157, 200] on input "Corte de Caja Permitir recibir notificaciones sobre el cierre de sesión de caja." at bounding box center [157, 199] width 9 height 9
checkbox input "true"
click at [158, 228] on input "Plan de Suscripción Permitir recibir notificaciones sobre suscripciones." at bounding box center [157, 231] width 9 height 9
checkbox input "true"
click at [161, 197] on input "Corte de Caja Permitir recibir notificaciones sobre el cierre de sesión de caja." at bounding box center [157, 199] width 9 height 9
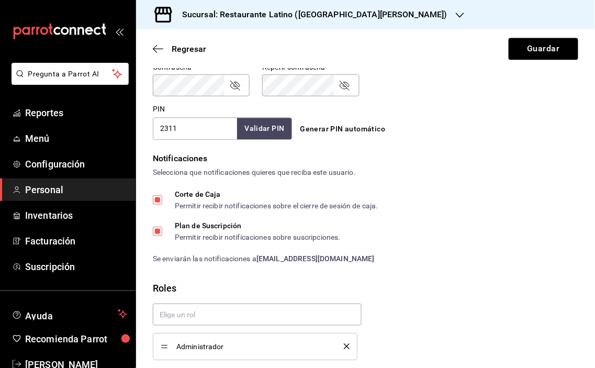
checkbox input "true"
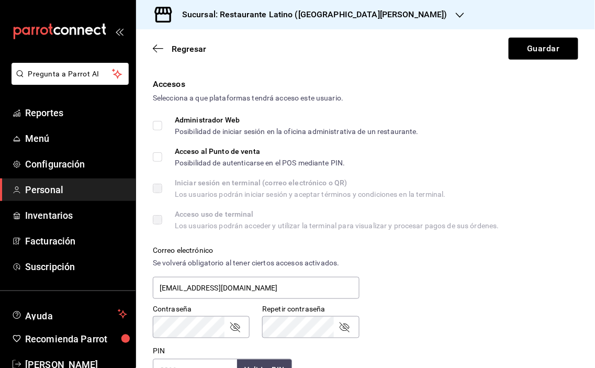
scroll to position [232, 0]
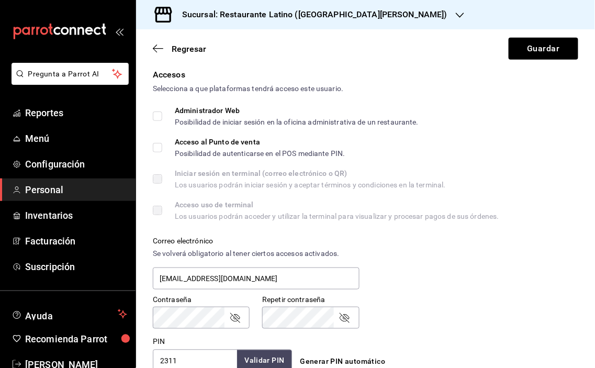
click at [158, 116] on input "Administrador Web Posibilidad de iniciar sesión en la oficina administrativa de…" at bounding box center [157, 115] width 9 height 9
checkbox input "true"
click at [155, 145] on input "Acceso al Punto de venta Posibilidad de autenticarse en el POS mediante PIN." at bounding box center [157, 147] width 9 height 9
checkbox input "true"
click at [528, 54] on button "Guardar" at bounding box center [543, 49] width 70 height 22
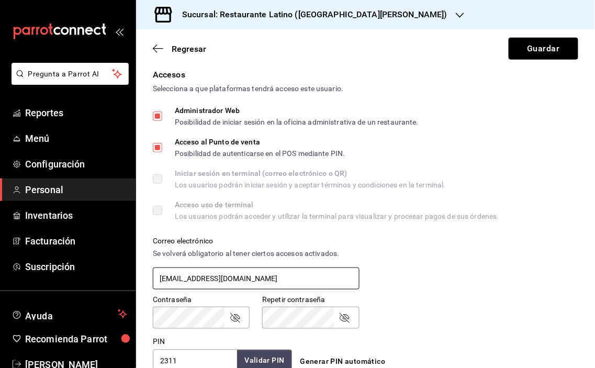
scroll to position [0, 0]
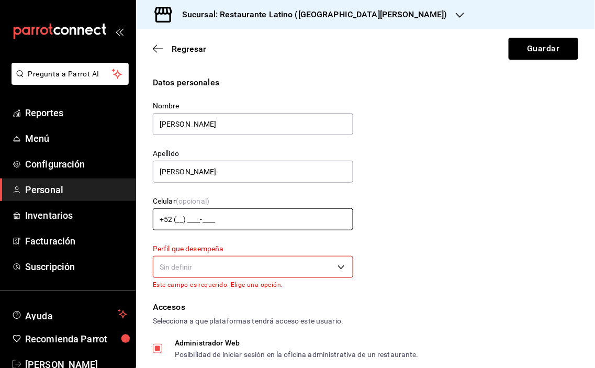
click at [208, 217] on input "+52 (__) ____-____" at bounding box center [253, 219] width 200 height 22
type input "[PHONE_NUMBER]"
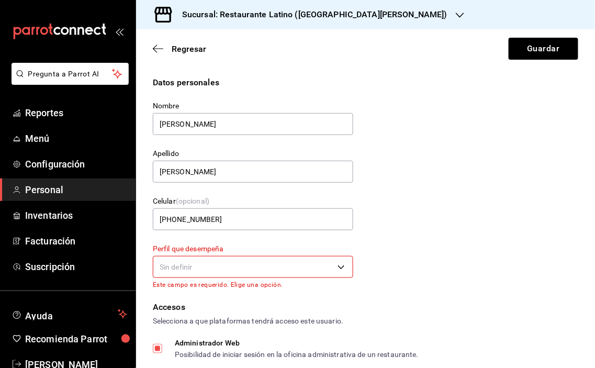
click at [244, 265] on body "Pregunta a Parrot AI Reportes Menú Configuración Personal Inventarios Facturaci…" at bounding box center [297, 184] width 595 height 368
click at [333, 266] on div at bounding box center [297, 184] width 595 height 368
click at [334, 266] on body "Pregunta a Parrot AI Reportes Menú Configuración Personal Inventarios Facturaci…" at bounding box center [297, 184] width 595 height 368
click at [334, 266] on div at bounding box center [297, 184] width 595 height 368
click at [334, 266] on body "Pregunta a Parrot AI Reportes Menú Configuración Personal Inventarios Facturaci…" at bounding box center [297, 184] width 595 height 368
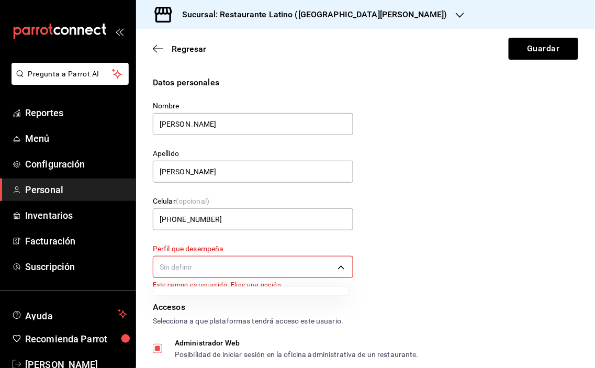
click at [291, 291] on ul at bounding box center [250, 291] width 195 height 8
click at [237, 291] on ul at bounding box center [250, 291] width 195 height 8
click at [203, 293] on ul at bounding box center [250, 291] width 195 height 8
click at [199, 296] on div at bounding box center [297, 184] width 595 height 368
click at [197, 304] on div "Accesos" at bounding box center [365, 307] width 425 height 13
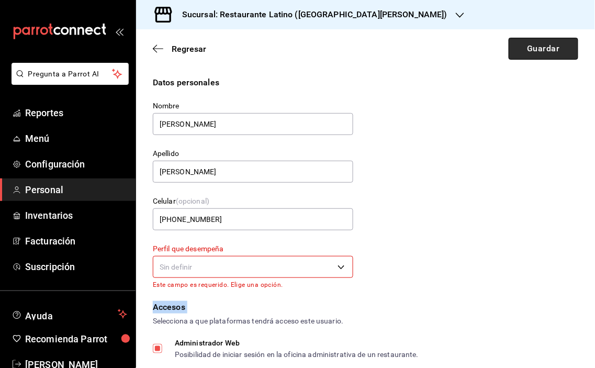
click at [531, 44] on button "Guardar" at bounding box center [543, 49] width 70 height 22
click at [153, 46] on icon "button" at bounding box center [158, 48] width 10 height 9
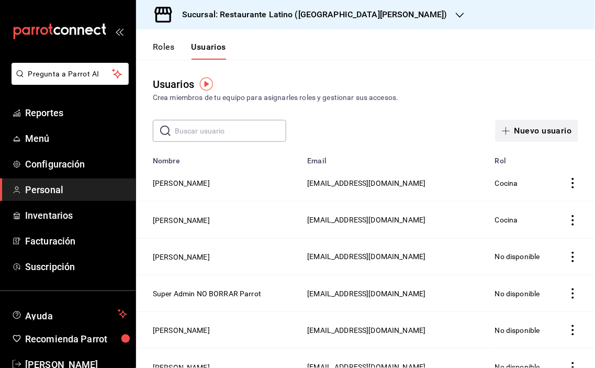
click at [533, 129] on button "Nuevo usuario" at bounding box center [536, 131] width 83 height 22
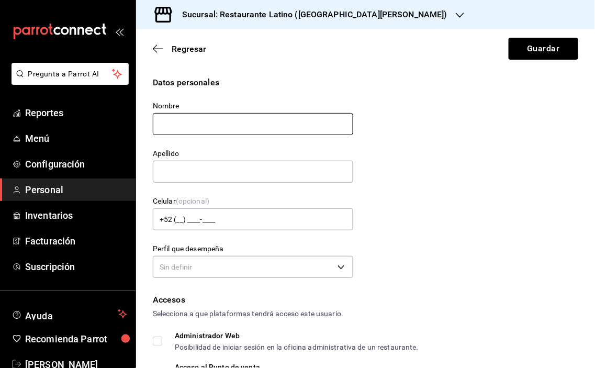
click at [200, 119] on input "text" at bounding box center [253, 124] width 200 height 22
type input "[PERSON_NAME]"
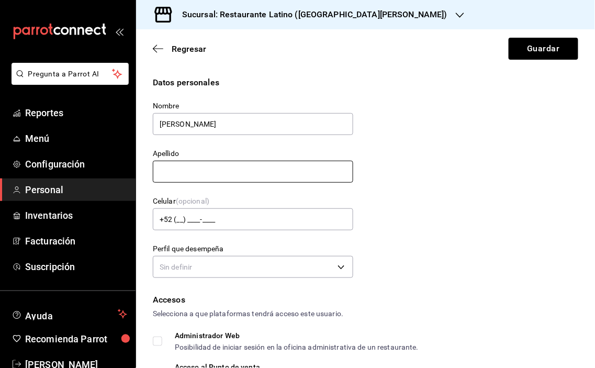
click at [196, 174] on input "text" at bounding box center [253, 172] width 200 height 22
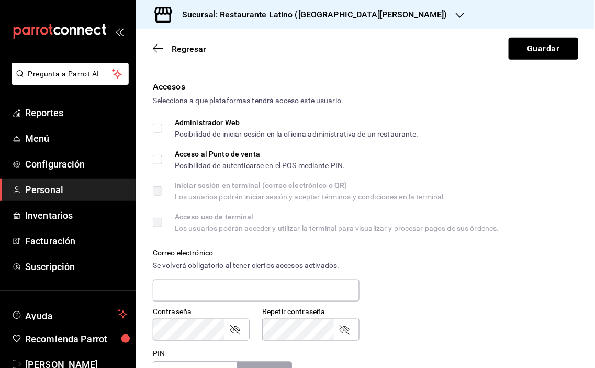
scroll to position [348, 0]
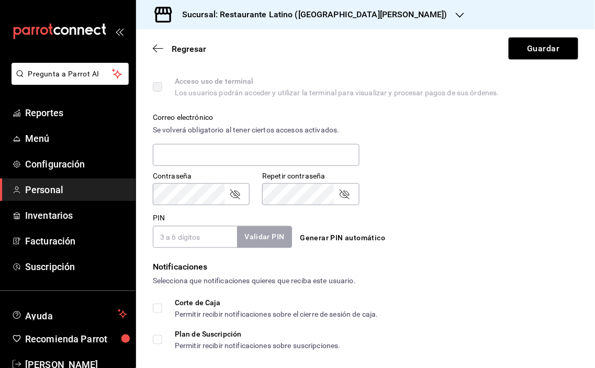
type input "[PERSON_NAME]"
click at [505, 190] on div "Contraseña Contraseña Repetir contraseña Repetir contraseña" at bounding box center [359, 182] width 438 height 46
click at [195, 242] on input "PIN" at bounding box center [195, 237] width 84 height 22
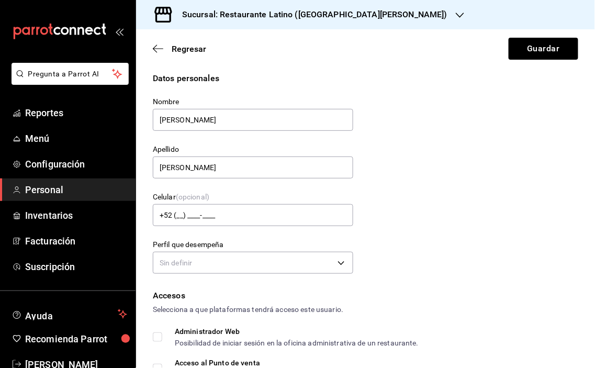
scroll to position [0, 0]
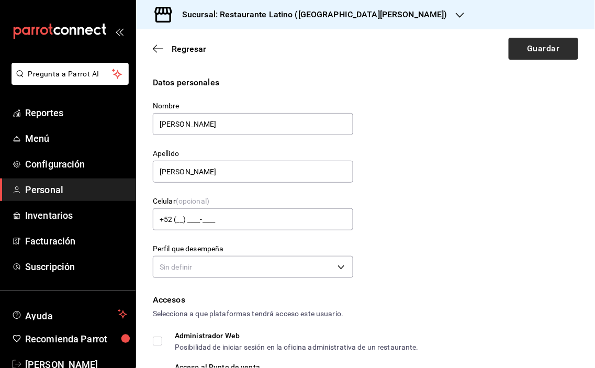
type input "2311"
click at [527, 43] on button "Guardar" at bounding box center [543, 49] width 70 height 22
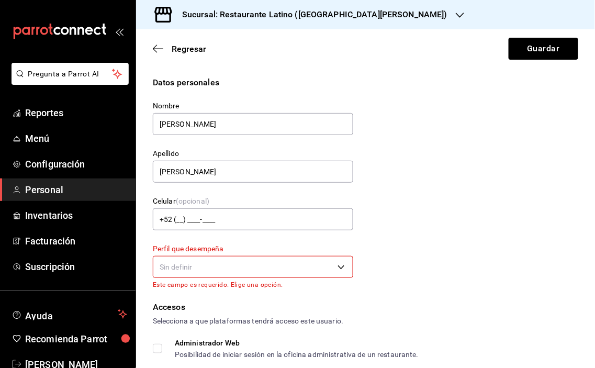
click at [338, 263] on body "Pregunta a Parrot AI Reportes Menú Configuración Personal Inventarios Facturaci…" at bounding box center [297, 184] width 595 height 368
click at [491, 241] on div at bounding box center [297, 184] width 595 height 368
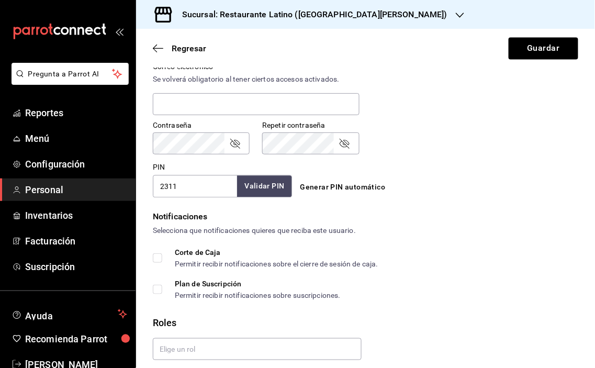
scroll to position [443, 0]
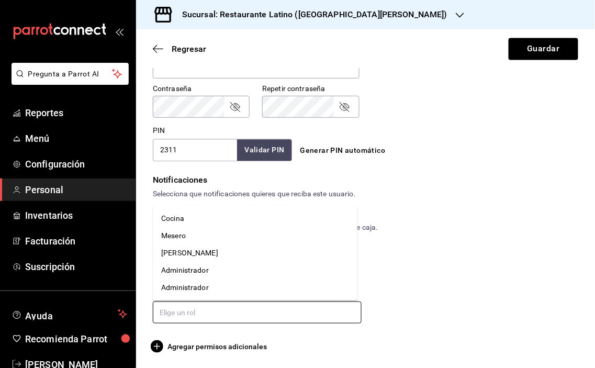
click at [208, 314] on input "text" at bounding box center [257, 312] width 209 height 22
click at [197, 272] on li "Administrador" at bounding box center [255, 270] width 205 height 17
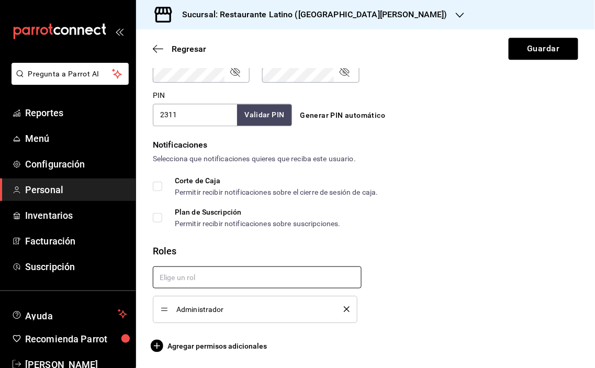
checkbox input "true"
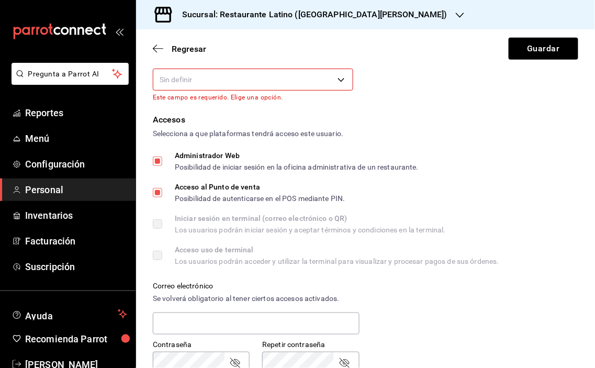
scroll to position [0, 0]
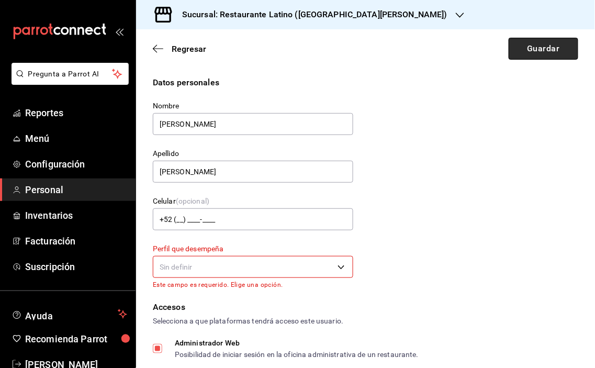
click at [531, 46] on button "Guardar" at bounding box center [543, 49] width 70 height 22
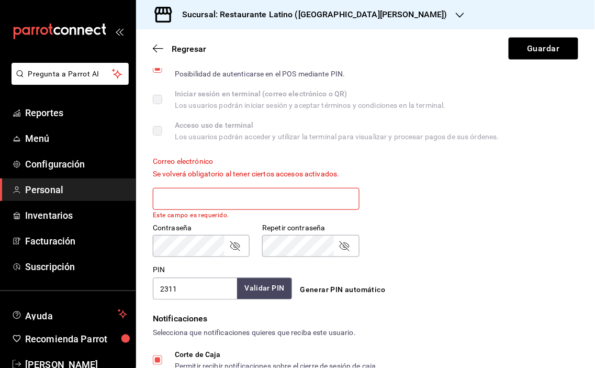
click at [175, 199] on input "text" at bounding box center [256, 199] width 207 height 22
type input "[EMAIL_ADDRESS][DOMAIN_NAME]"
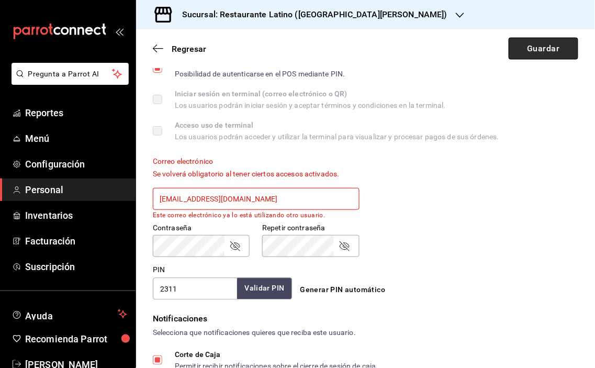
click at [527, 53] on button "Guardar" at bounding box center [543, 49] width 70 height 22
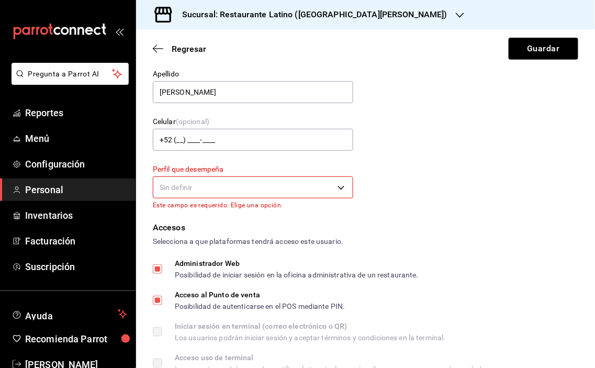
scroll to position [0, 0]
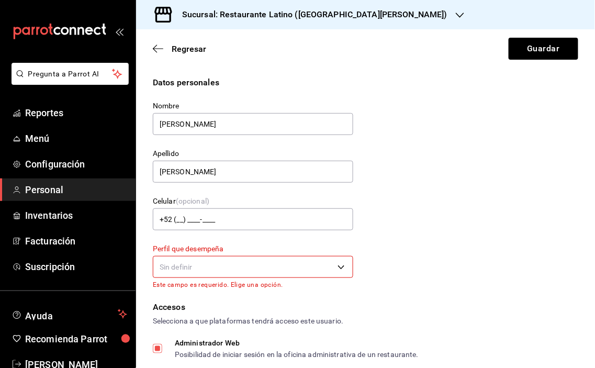
click at [338, 263] on body "Pregunta a Parrot AI Reportes Menú Configuración Personal Inventarios Facturaci…" at bounding box center [297, 184] width 595 height 368
click at [160, 48] on div at bounding box center [297, 184] width 595 height 368
click at [156, 47] on icon "button" at bounding box center [158, 48] width 10 height 9
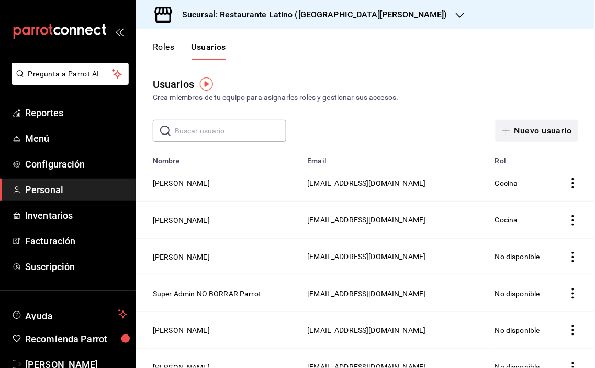
click at [531, 131] on button "Nuevo usuario" at bounding box center [536, 131] width 83 height 22
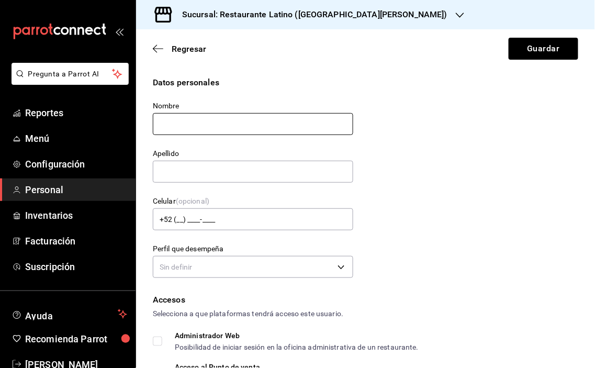
click at [191, 124] on input "text" at bounding box center [253, 124] width 200 height 22
type input "[PERSON_NAME]"
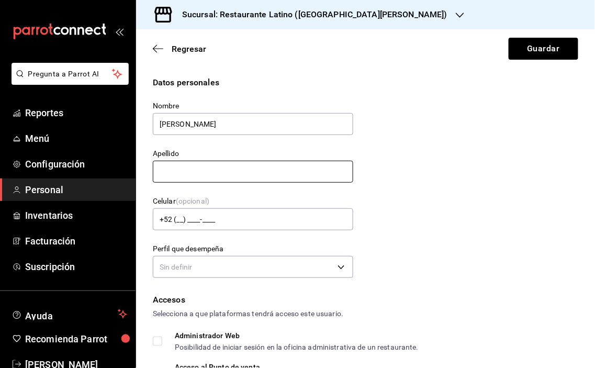
click at [177, 171] on input "text" at bounding box center [253, 172] width 200 height 22
type input "A"
type input "[PERSON_NAME]"
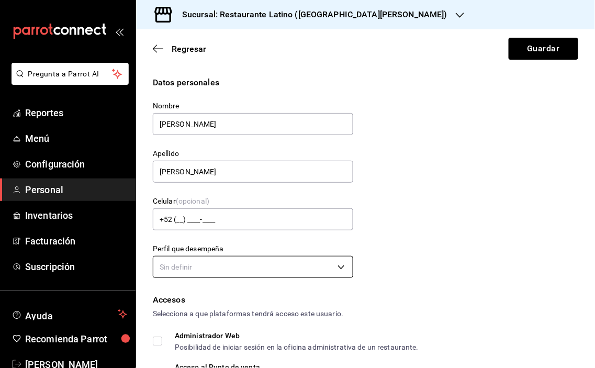
click at [341, 268] on body "Pregunta a Parrot AI Reportes Menú Configuración Personal Inventarios Facturaci…" at bounding box center [297, 184] width 595 height 368
click at [336, 268] on div at bounding box center [297, 184] width 595 height 368
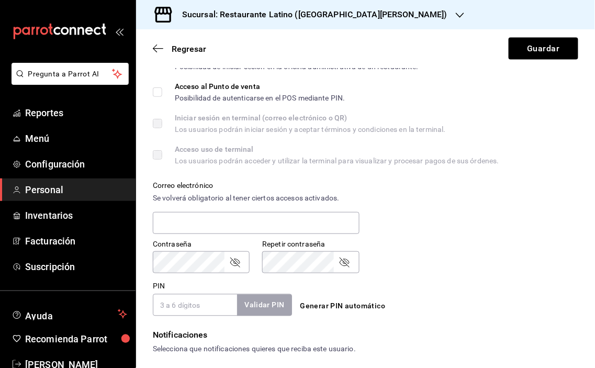
scroll to position [290, 0]
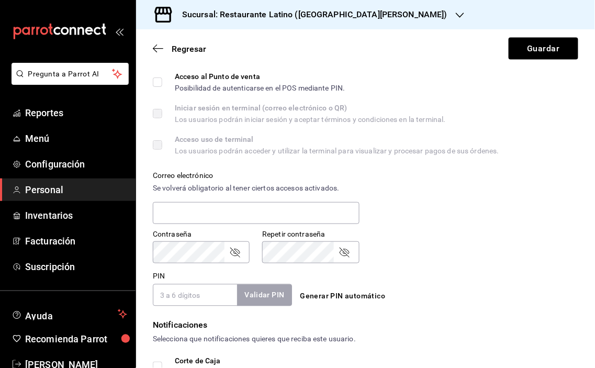
click at [190, 291] on input "PIN" at bounding box center [195, 295] width 84 height 22
type input "2311"
click at [260, 296] on button "Validar PIN" at bounding box center [263, 295] width 55 height 22
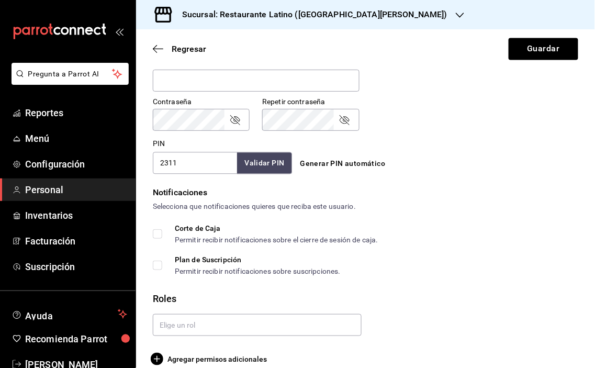
scroll to position [436, 0]
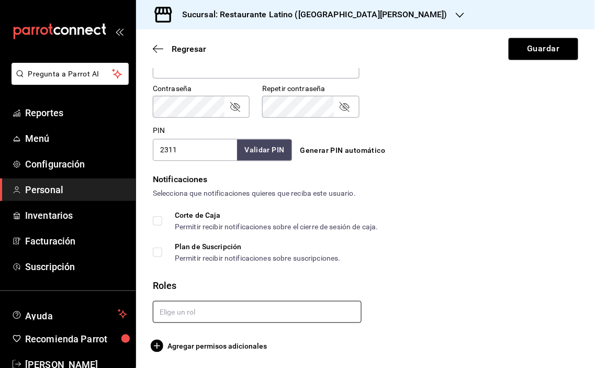
click at [286, 316] on input "text" at bounding box center [257, 312] width 209 height 22
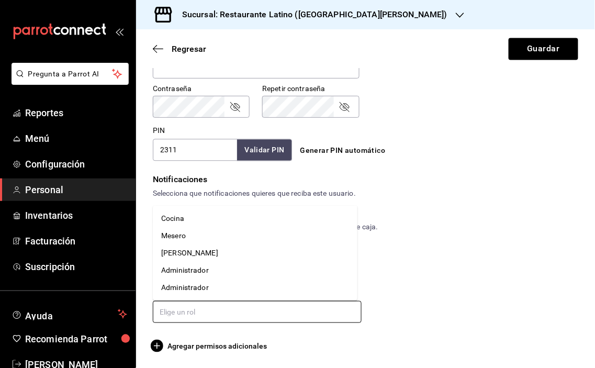
click at [197, 273] on li "Administrador" at bounding box center [255, 270] width 205 height 17
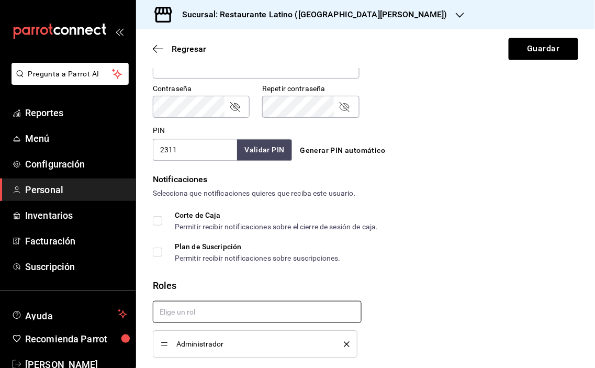
checkbox input "true"
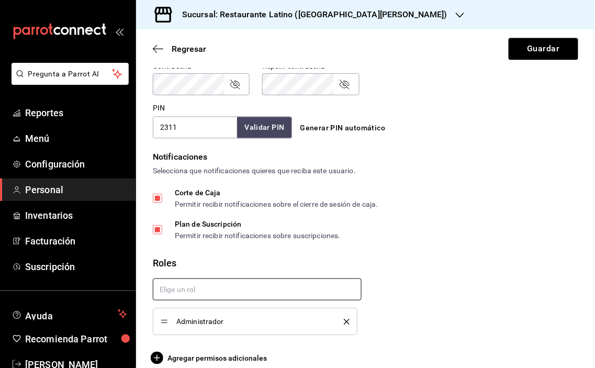
scroll to position [471, 0]
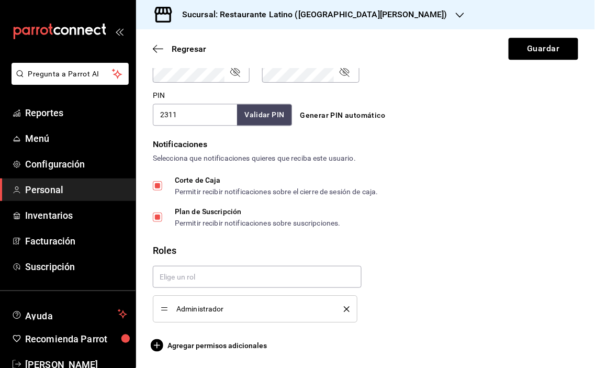
click at [344, 310] on icon "delete" at bounding box center [347, 309] width 6 height 6
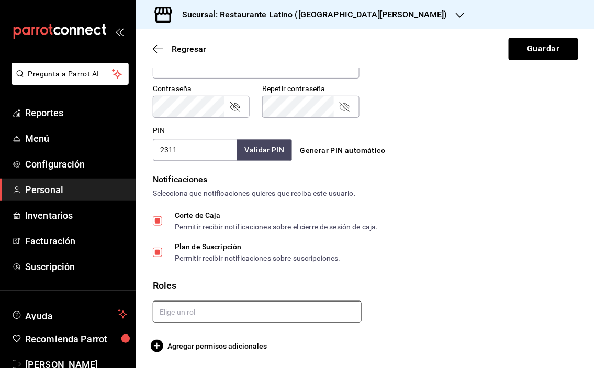
click at [247, 304] on input "text" at bounding box center [257, 312] width 209 height 22
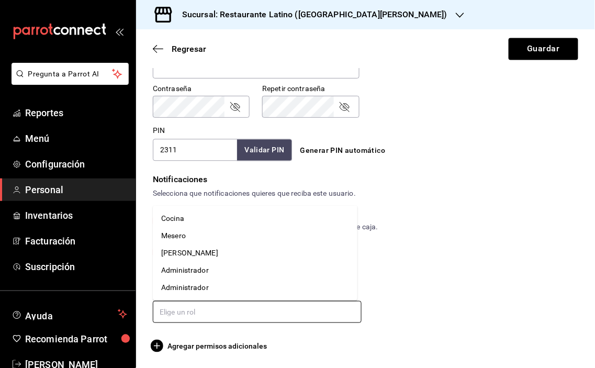
click at [181, 236] on li "Mesero" at bounding box center [255, 235] width 205 height 17
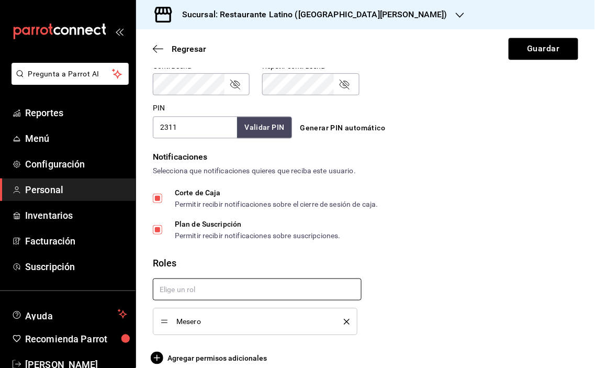
scroll to position [471, 0]
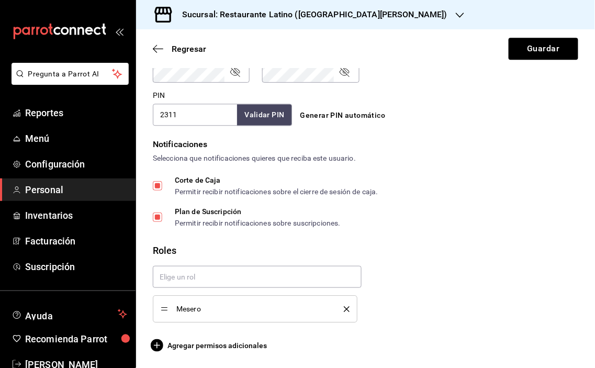
click at [344, 309] on icon "delete" at bounding box center [347, 309] width 6 height 6
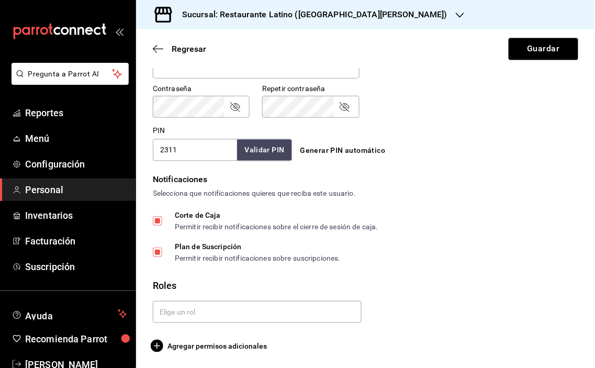
click at [155, 218] on input "Corte de Caja Permitir recibir notificaciones sobre el cierre de sesión de caja." at bounding box center [157, 220] width 9 height 9
checkbox input "false"
click at [159, 252] on input "Plan de Suscripción Permitir recibir notificaciones sobre suscripciones." at bounding box center [157, 251] width 9 height 9
checkbox input "false"
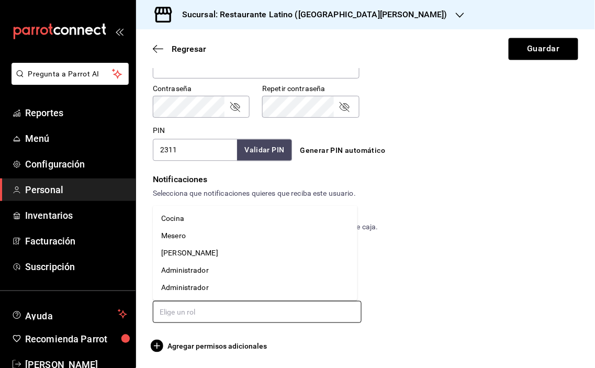
click at [202, 313] on input "text" at bounding box center [257, 312] width 209 height 22
click at [180, 220] on li "Cocina" at bounding box center [255, 218] width 205 height 17
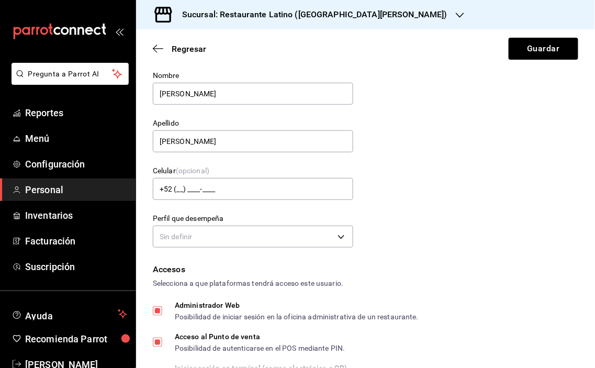
scroll to position [0, 0]
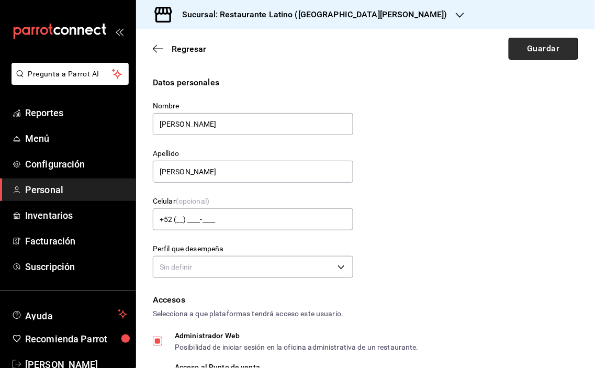
click at [537, 46] on button "Guardar" at bounding box center [543, 49] width 70 height 22
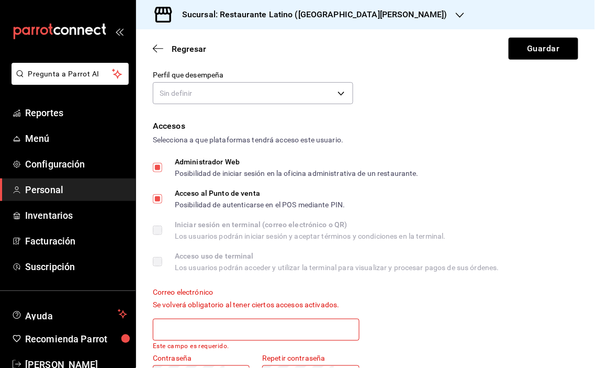
scroll to position [72, 0]
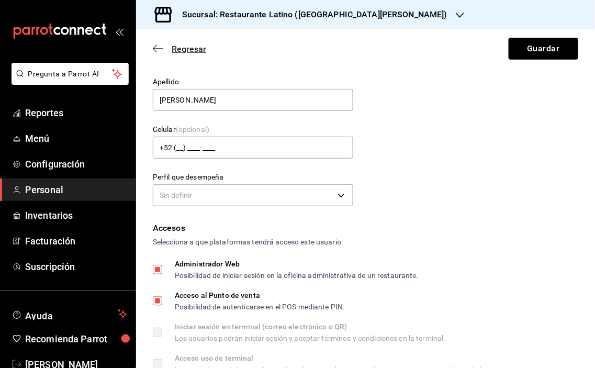
click at [159, 51] on icon "button" at bounding box center [158, 48] width 10 height 9
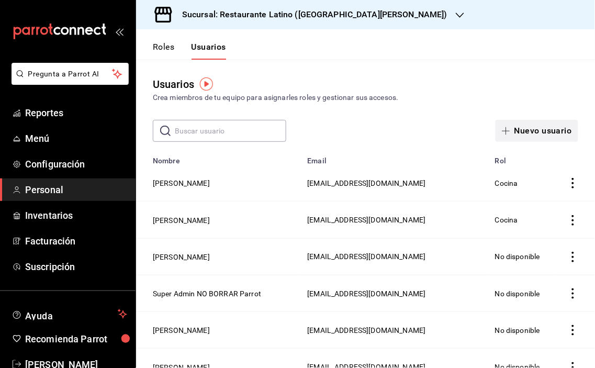
click at [523, 128] on button "Nuevo usuario" at bounding box center [536, 131] width 83 height 22
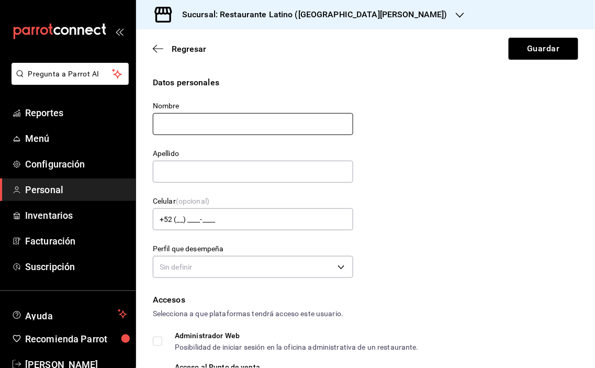
click at [190, 120] on input "text" at bounding box center [253, 124] width 200 height 22
type input "[PERSON_NAME]"
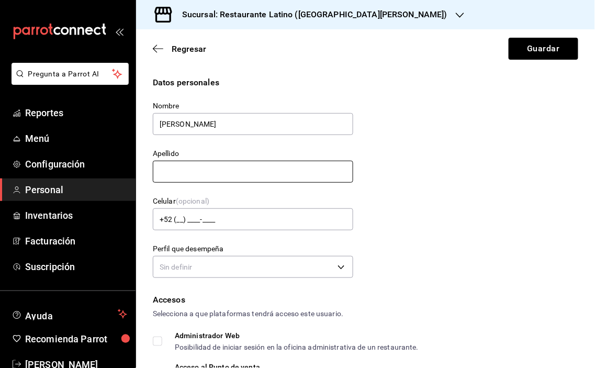
click at [200, 174] on input "text" at bounding box center [253, 172] width 200 height 22
type input "[PERSON_NAME]"
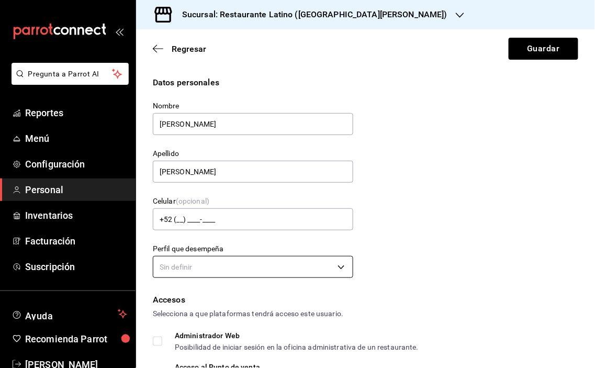
click at [337, 269] on body "Pregunta a Parrot AI Reportes Menú Configuración Personal Inventarios Facturaci…" at bounding box center [297, 184] width 595 height 368
click at [337, 269] on div at bounding box center [297, 184] width 595 height 368
click at [337, 269] on body "Pregunta a Parrot AI Reportes Menú Configuración Personal Inventarios Facturaci…" at bounding box center [297, 184] width 595 height 368
click at [337, 269] on div at bounding box center [297, 184] width 595 height 368
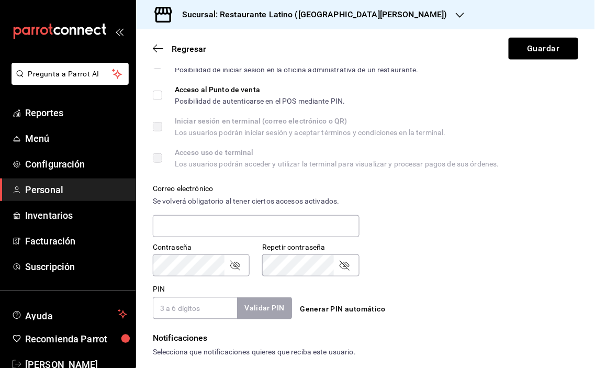
scroll to position [290, 0]
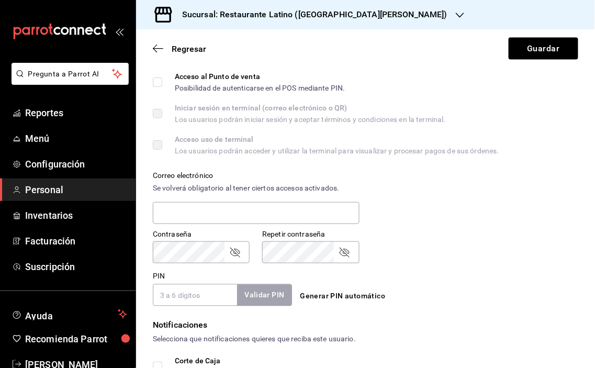
click at [197, 292] on input "PIN" at bounding box center [195, 295] width 84 height 22
type input "2311"
click at [255, 290] on button "Validar PIN" at bounding box center [263, 295] width 55 height 22
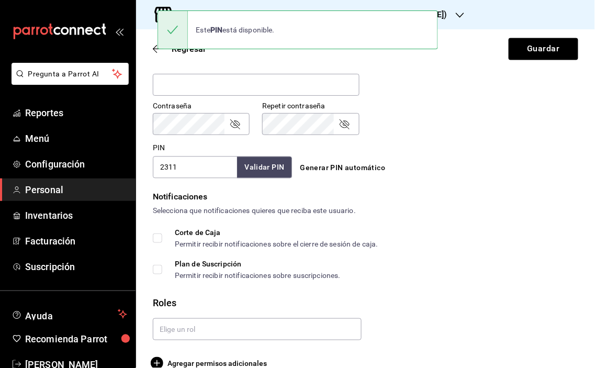
scroll to position [436, 0]
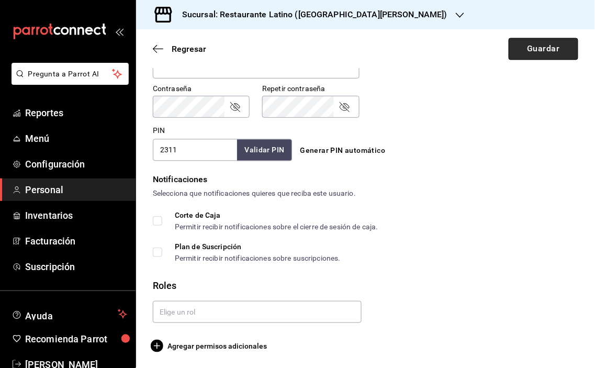
click at [536, 48] on button "Guardar" at bounding box center [543, 49] width 70 height 22
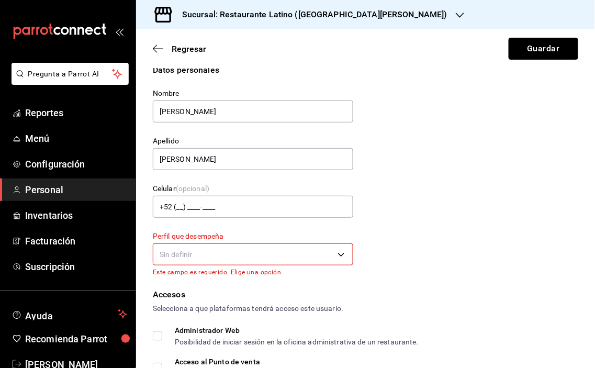
scroll to position [0, 0]
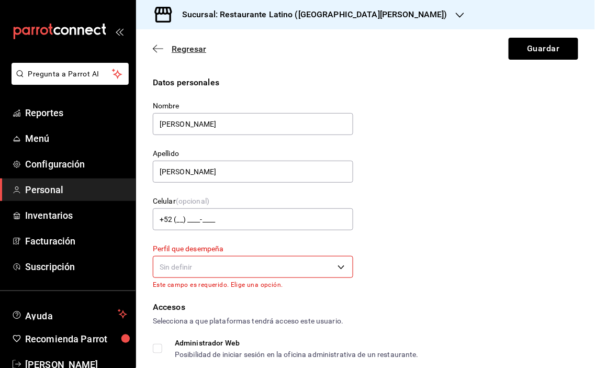
click at [159, 49] on icon "button" at bounding box center [158, 48] width 10 height 9
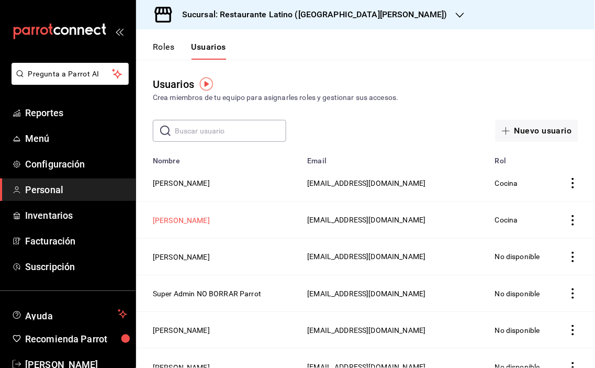
click at [198, 217] on button "[PERSON_NAME]" at bounding box center [181, 220] width 57 height 10
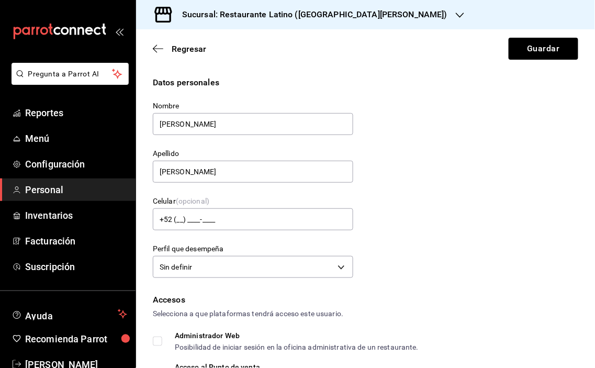
click at [52, 186] on span "Personal" at bounding box center [76, 190] width 102 height 14
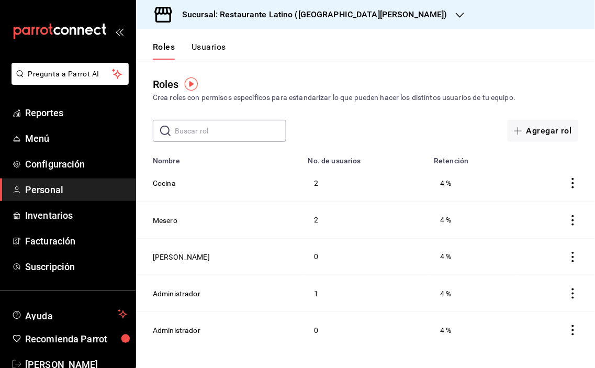
click at [202, 48] on button "Usuarios" at bounding box center [208, 51] width 35 height 18
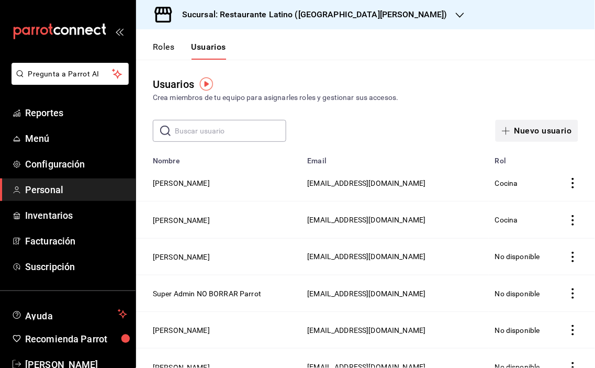
click at [518, 133] on button "Nuevo usuario" at bounding box center [536, 131] width 83 height 22
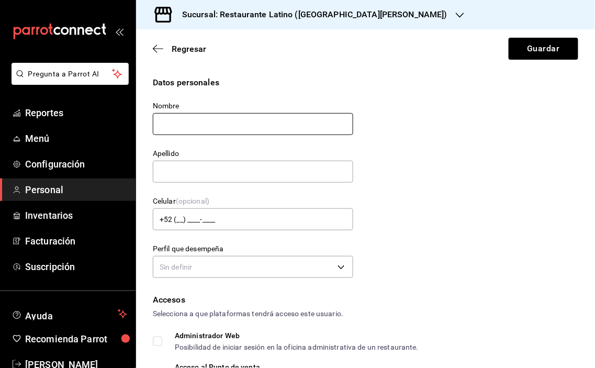
click at [220, 125] on input "text" at bounding box center [253, 124] width 200 height 22
type input "[PERSON_NAME]"
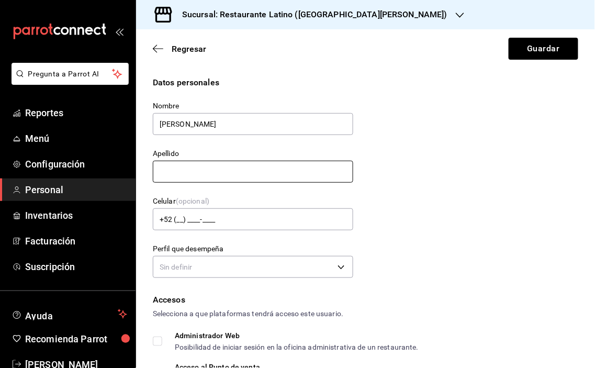
click at [200, 171] on input "text" at bounding box center [253, 172] width 200 height 22
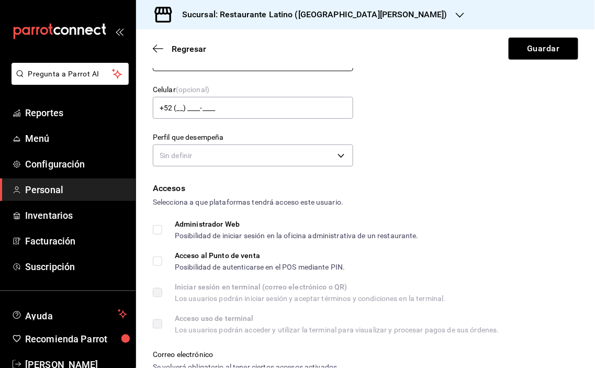
scroll to position [116, 0]
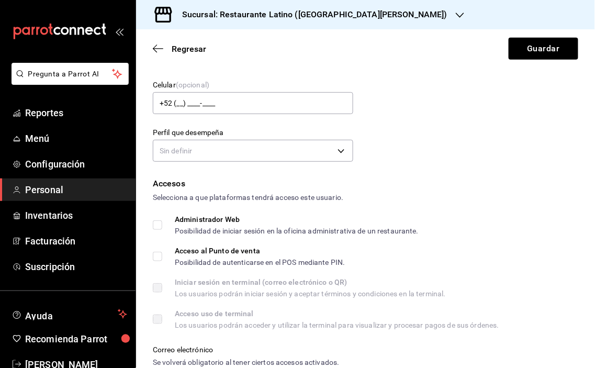
type input "[PERSON_NAME]"
click at [157, 257] on input "Acceso al Punto de venta Posibilidad de autenticarse en el POS mediante PIN." at bounding box center [157, 256] width 9 height 9
checkbox input "true"
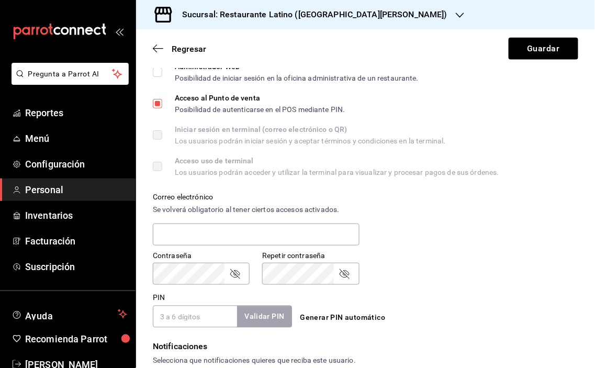
scroll to position [290, 0]
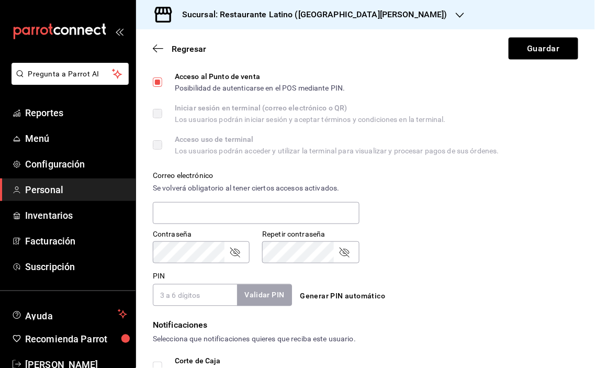
click at [206, 289] on input "PIN" at bounding box center [195, 295] width 84 height 22
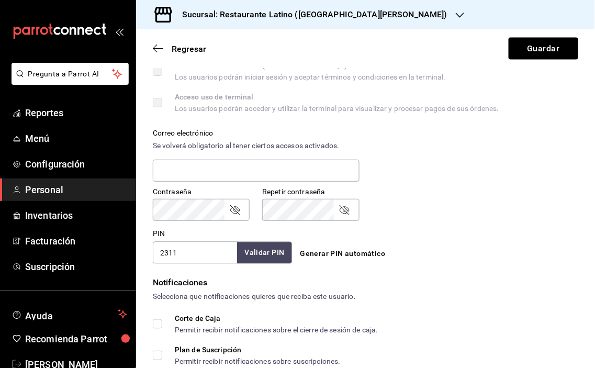
scroll to position [406, 0]
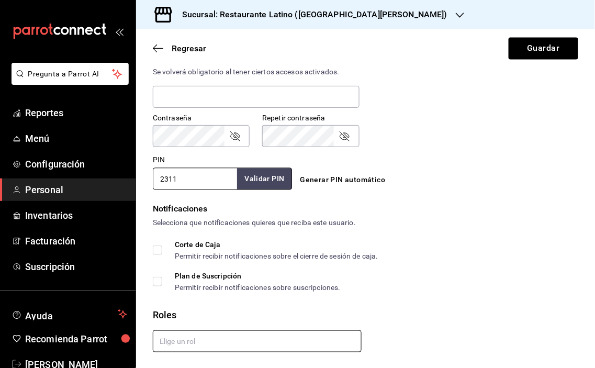
type input "2311"
click at [285, 342] on input "text" at bounding box center [257, 341] width 209 height 22
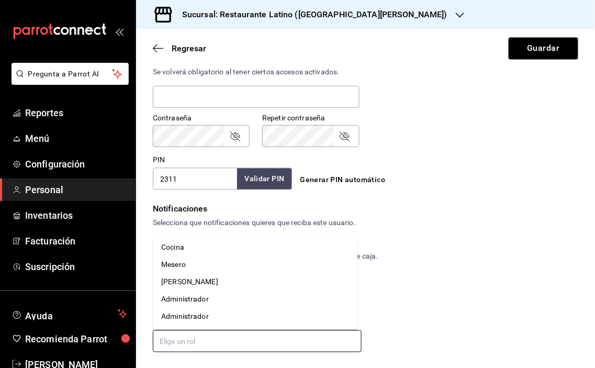
click at [182, 249] on li "Cocina" at bounding box center [255, 247] width 205 height 17
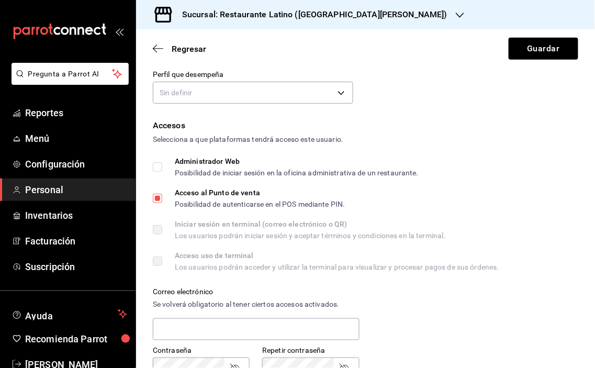
scroll to position [0, 0]
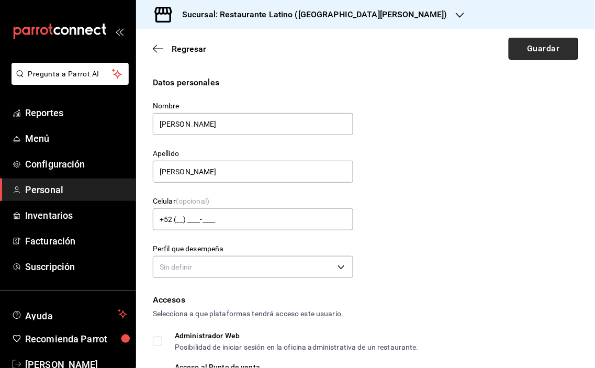
click at [520, 48] on button "Guardar" at bounding box center [543, 49] width 70 height 22
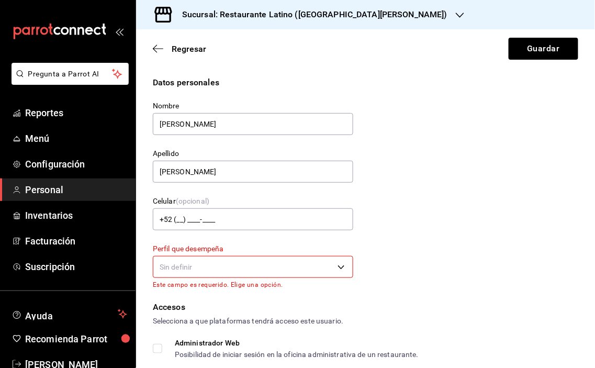
click at [340, 265] on body "Pregunta a Parrot AI Reportes Menú Configuración Personal Inventarios Facturaci…" at bounding box center [297, 184] width 595 height 368
click at [339, 265] on div at bounding box center [297, 184] width 595 height 368
click at [225, 261] on div at bounding box center [297, 184] width 595 height 368
click at [208, 246] on div at bounding box center [297, 184] width 595 height 368
click at [204, 243] on div at bounding box center [297, 184] width 595 height 368
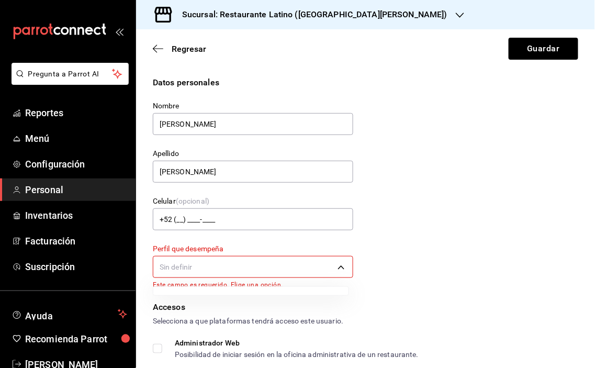
click at [199, 243] on div at bounding box center [297, 184] width 595 height 368
click at [195, 245] on div at bounding box center [297, 184] width 595 height 368
click at [194, 248] on div at bounding box center [297, 184] width 595 height 368
click at [194, 249] on div at bounding box center [297, 184] width 595 height 368
click at [191, 254] on div at bounding box center [297, 184] width 595 height 368
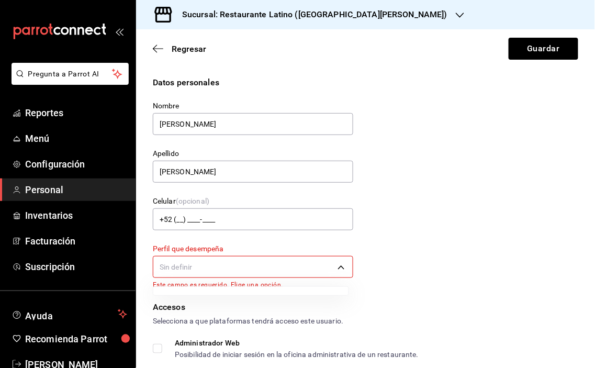
click at [188, 262] on div at bounding box center [297, 184] width 595 height 368
click at [187, 267] on div at bounding box center [297, 184] width 595 height 368
click at [184, 281] on p "Este campo es requerido. Elige una opción." at bounding box center [253, 284] width 200 height 7
click at [185, 281] on p "Este campo es requerido. Elige una opción." at bounding box center [253, 284] width 200 height 7
click at [185, 284] on p "Este campo es requerido. Elige una opción." at bounding box center [253, 284] width 200 height 7
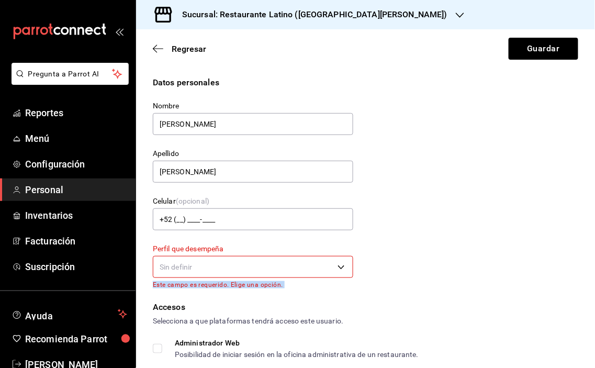
click at [187, 286] on p "Este campo es requerido. Elige una opción." at bounding box center [253, 284] width 200 height 7
click at [216, 281] on p "Este campo es requerido. Elige una opción." at bounding box center [253, 284] width 200 height 7
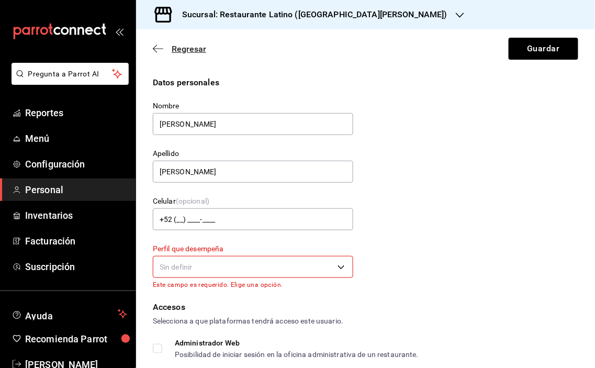
click at [157, 50] on icon "button" at bounding box center [158, 48] width 10 height 9
